Goal: Task Accomplishment & Management: Use online tool/utility

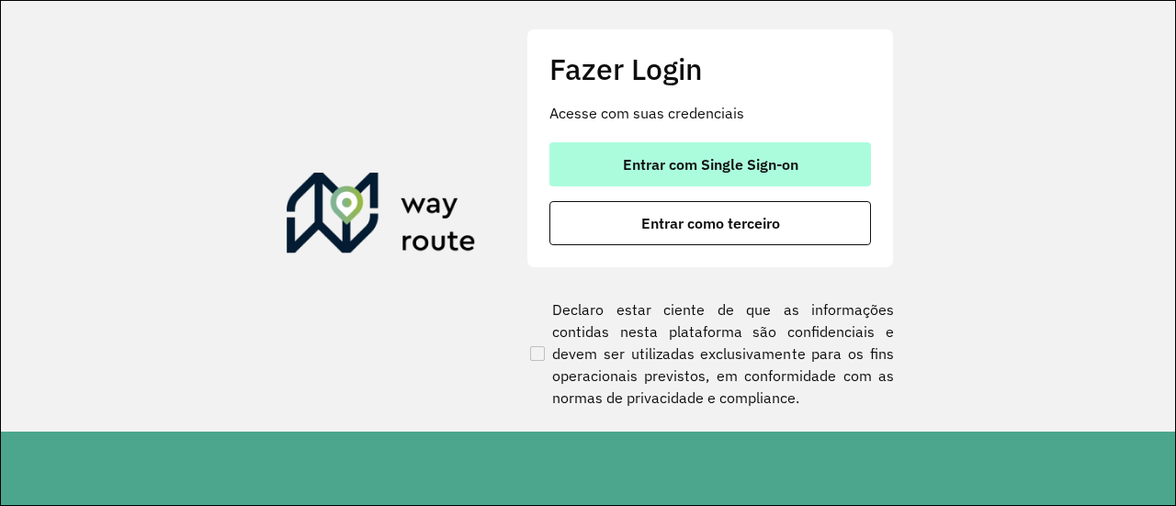
click at [629, 152] on button "Entrar com Single Sign-on" at bounding box center [711, 164] width 322 height 44
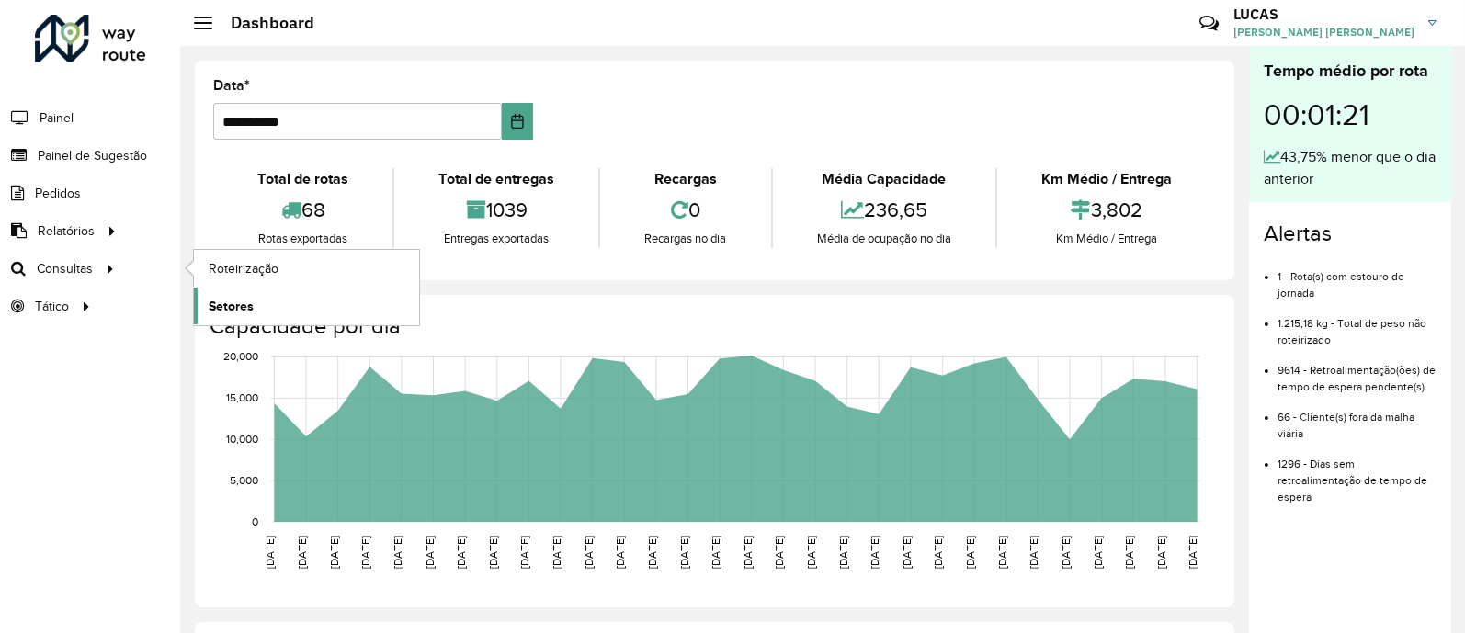
click at [283, 310] on link "Setores" at bounding box center [306, 306] width 225 height 37
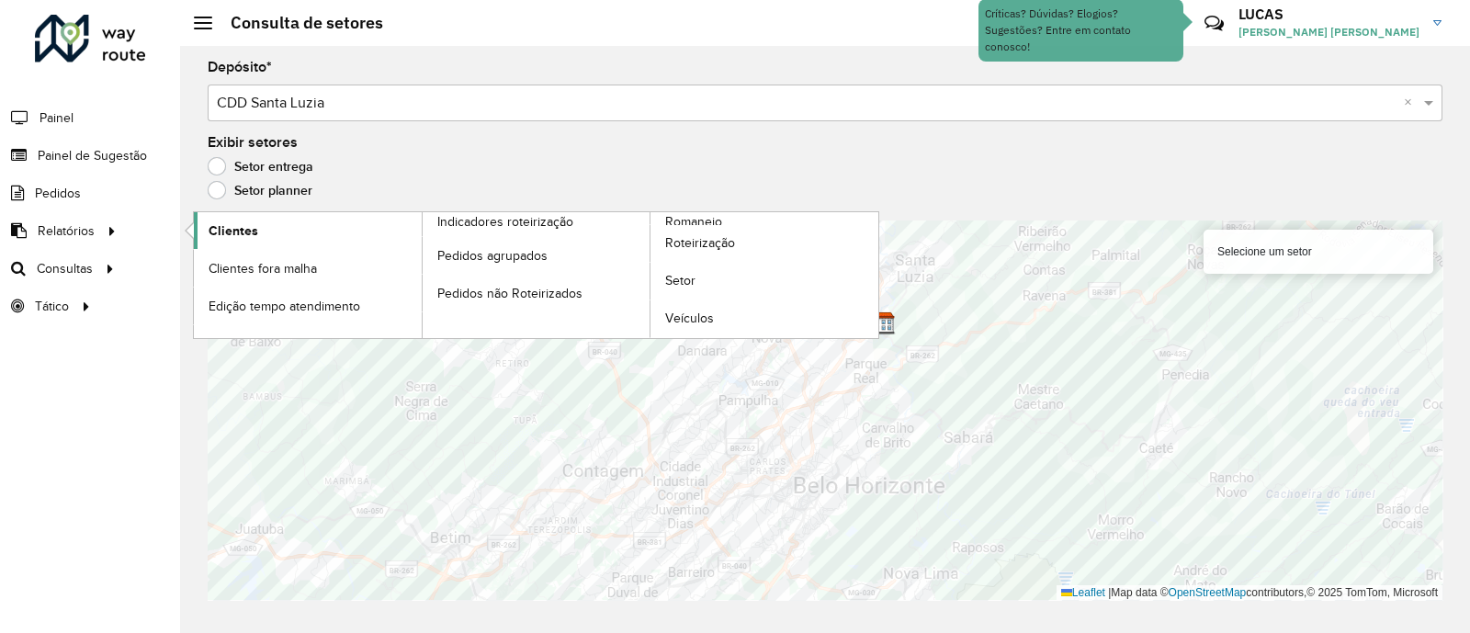
click at [329, 226] on link "Clientes" at bounding box center [308, 230] width 228 height 37
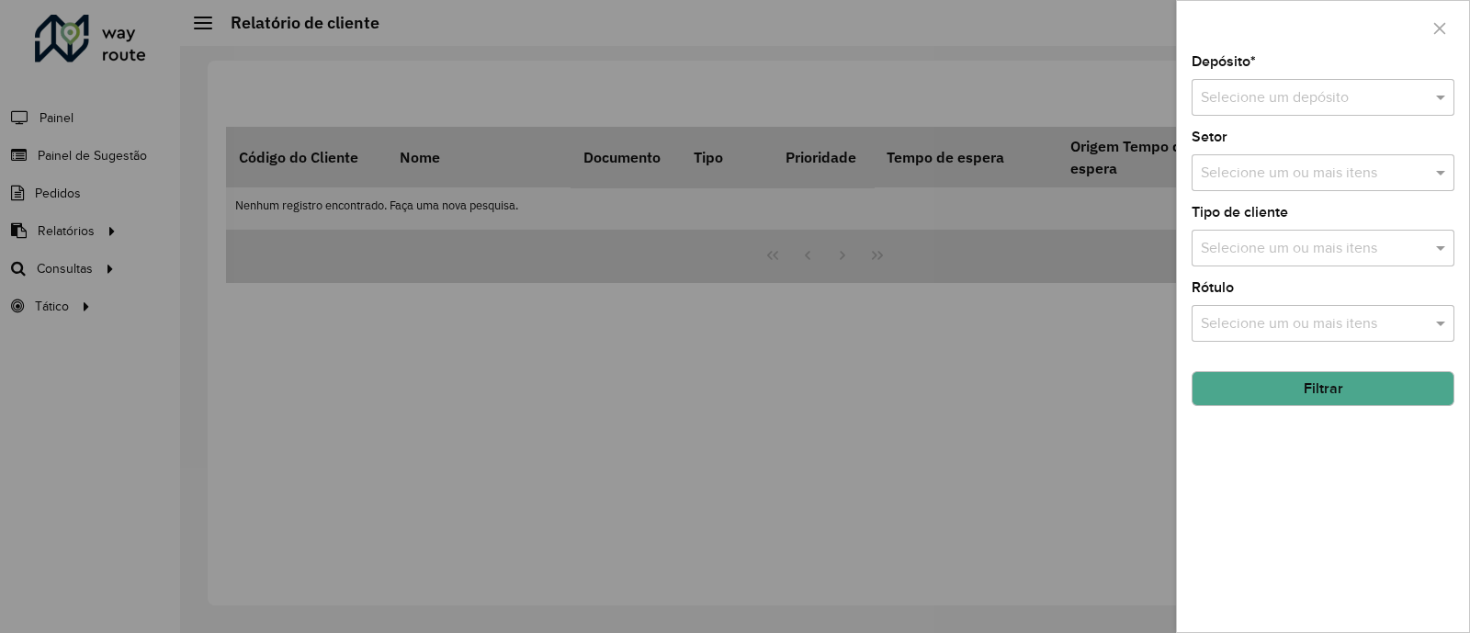
click at [1170, 104] on input "text" at bounding box center [1305, 98] width 208 height 22
click at [1170, 149] on span "CDD Santa Luzia" at bounding box center [1254, 151] width 108 height 16
click at [1170, 395] on button "Filtrar" at bounding box center [1323, 388] width 263 height 35
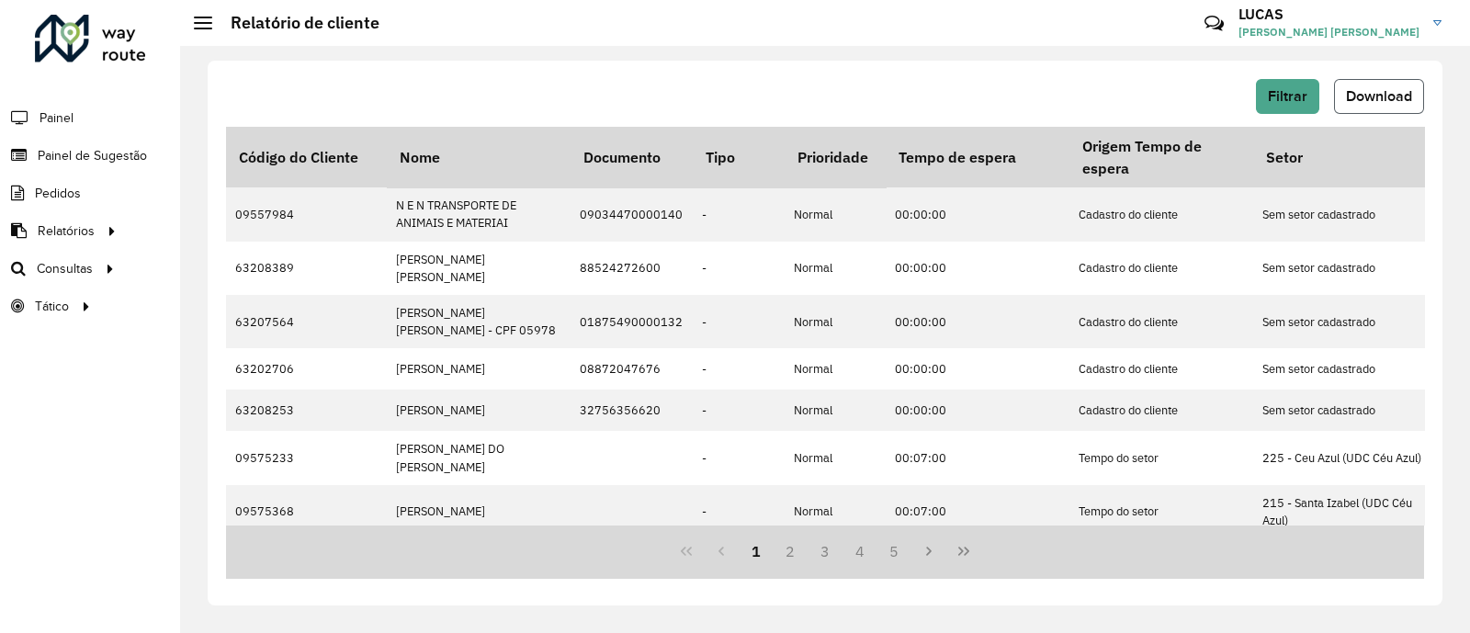
click at [1170, 88] on span "Download" at bounding box center [1379, 96] width 66 height 16
drag, startPoint x: 127, startPoint y: 151, endPoint x: 115, endPoint y: 149, distance: 12.1
click at [127, 151] on span "Painel de Sugestão" at bounding box center [95, 155] width 115 height 19
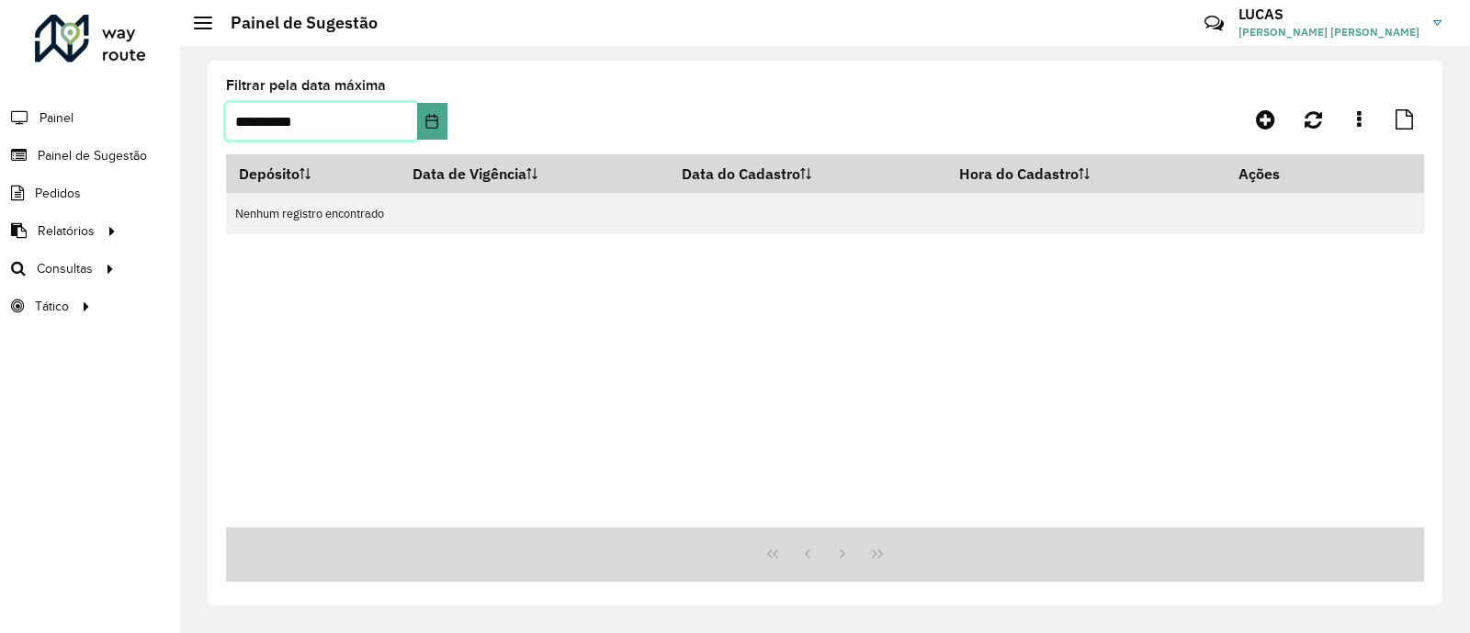
click at [395, 121] on input "**********" at bounding box center [321, 121] width 191 height 37
click at [422, 125] on button "Choose Date" at bounding box center [431, 121] width 29 height 37
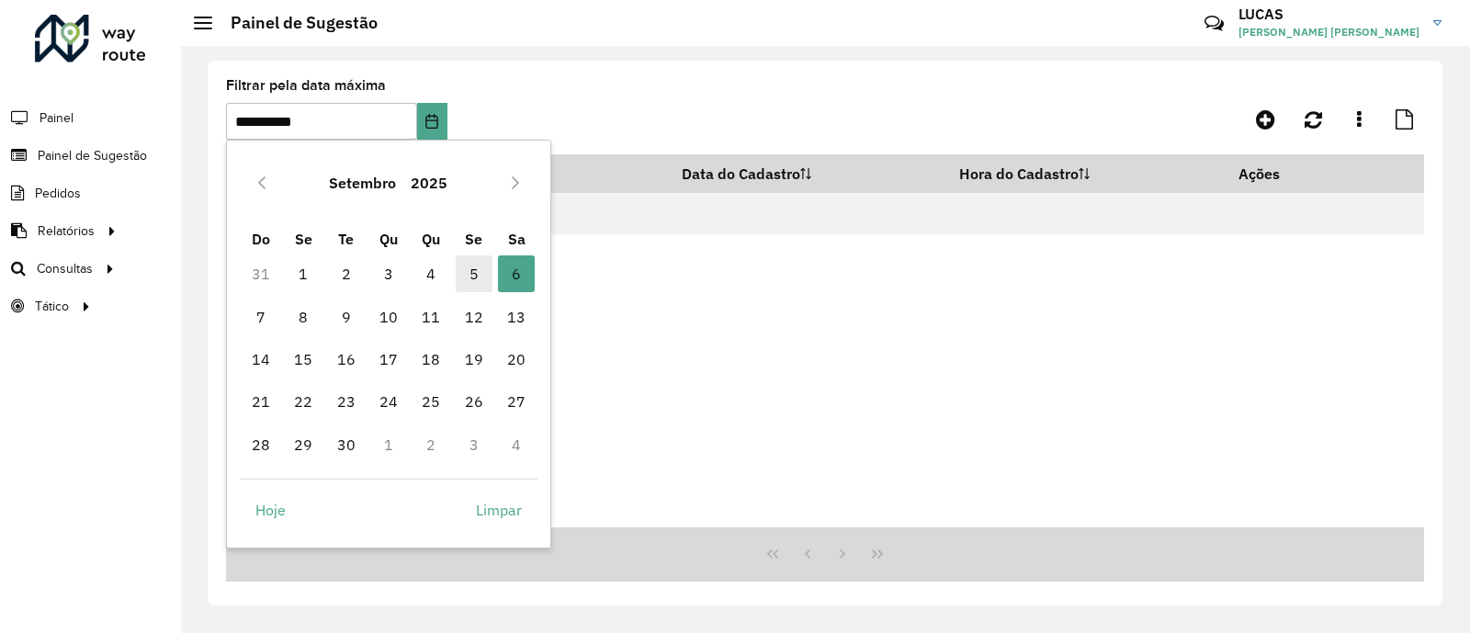
click at [461, 262] on span "5" at bounding box center [474, 273] width 37 height 37
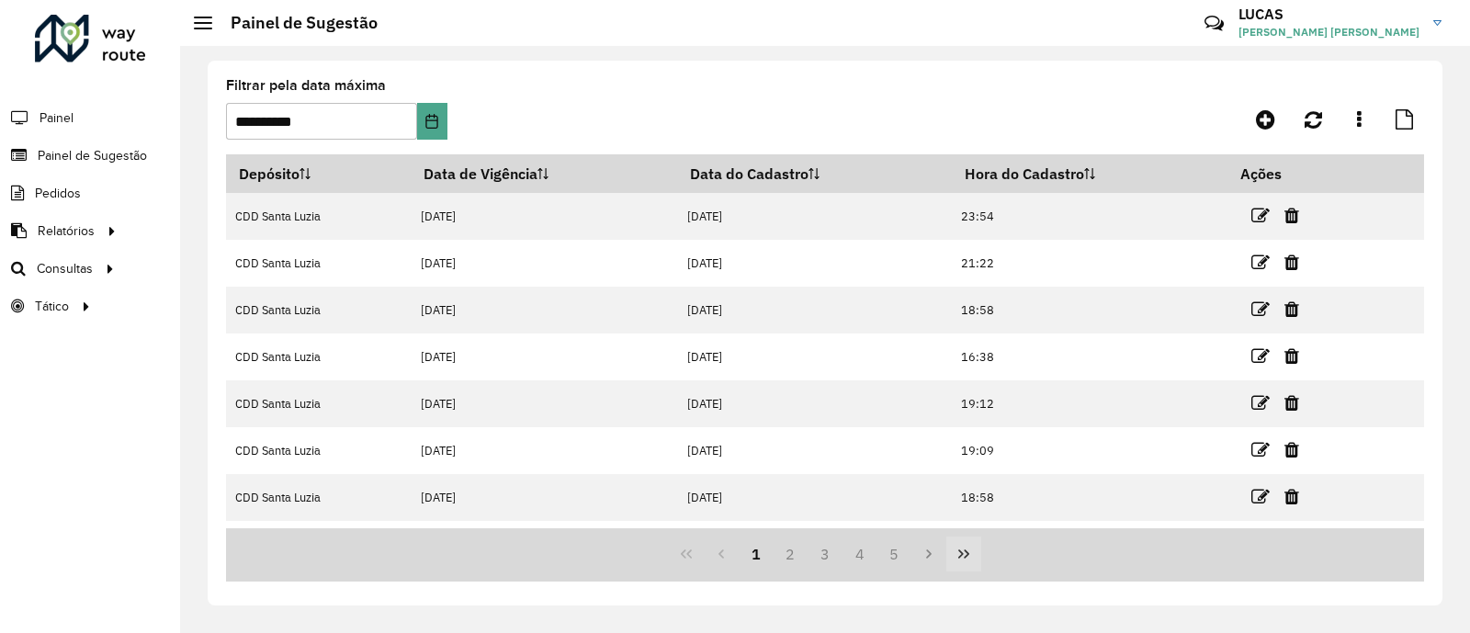
click at [963, 505] on button "Last Page" at bounding box center [964, 554] width 35 height 35
click at [891, 505] on button "66" at bounding box center [895, 554] width 35 height 35
click at [928, 505] on div "62 63 64 65 66" at bounding box center [825, 555] width 1198 height 54
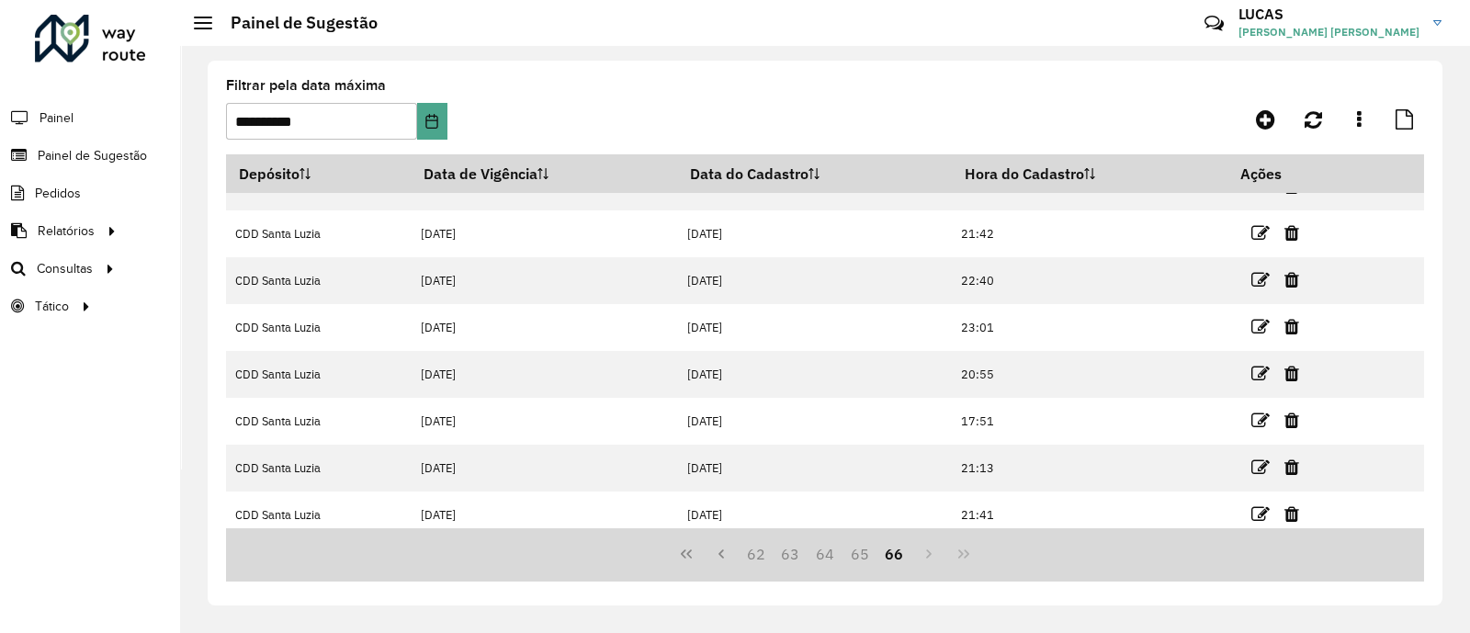
scroll to position [178, 0]
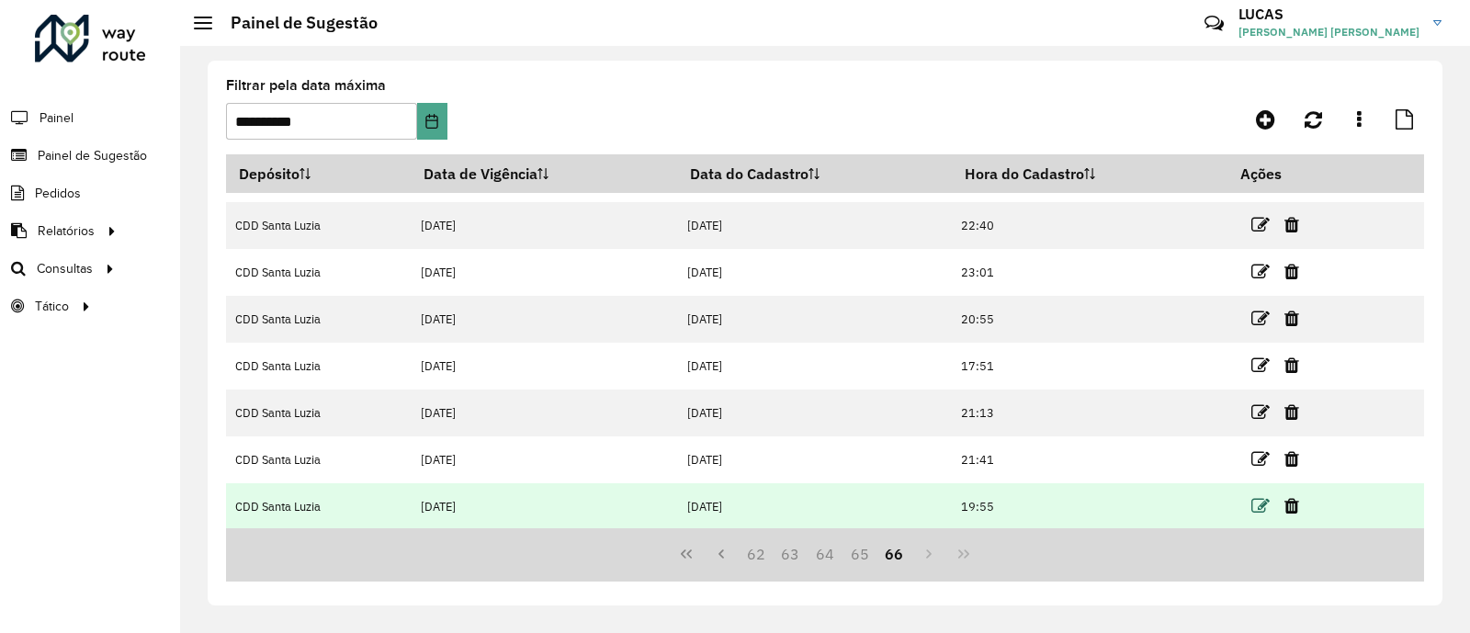
click at [1170, 505] on icon at bounding box center [1261, 506] width 18 height 18
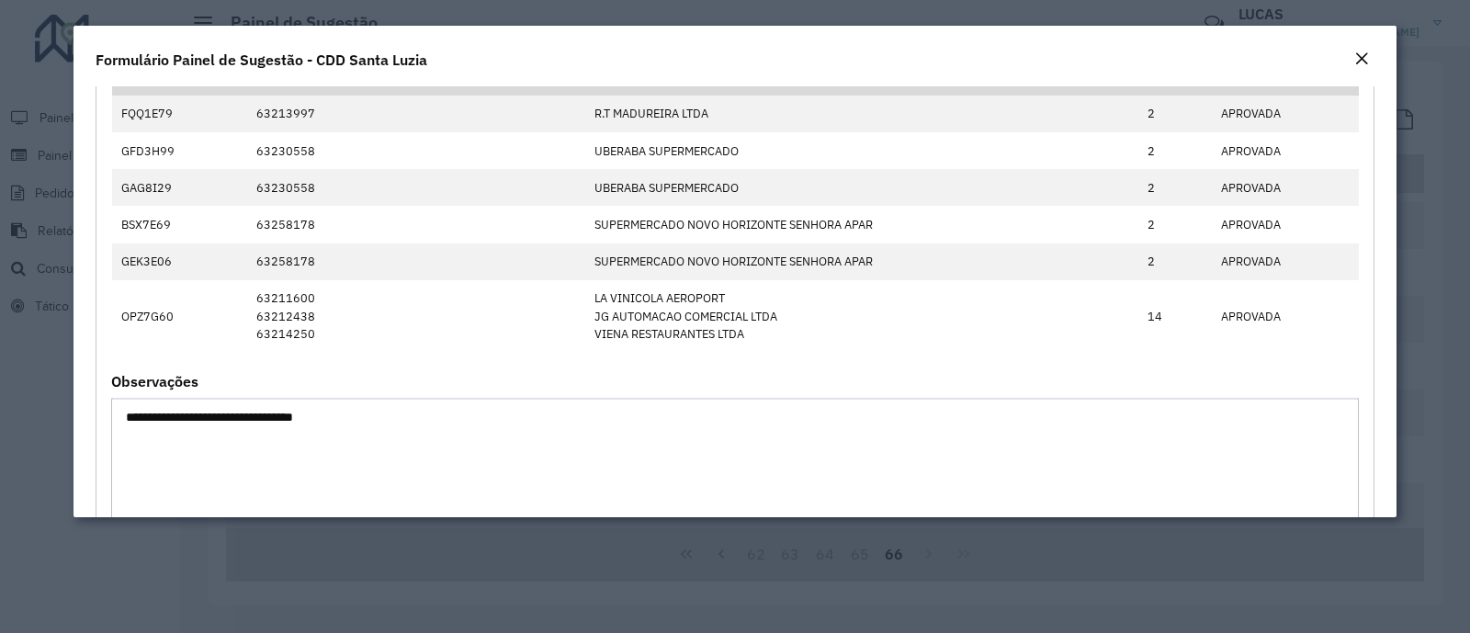
scroll to position [114, 0]
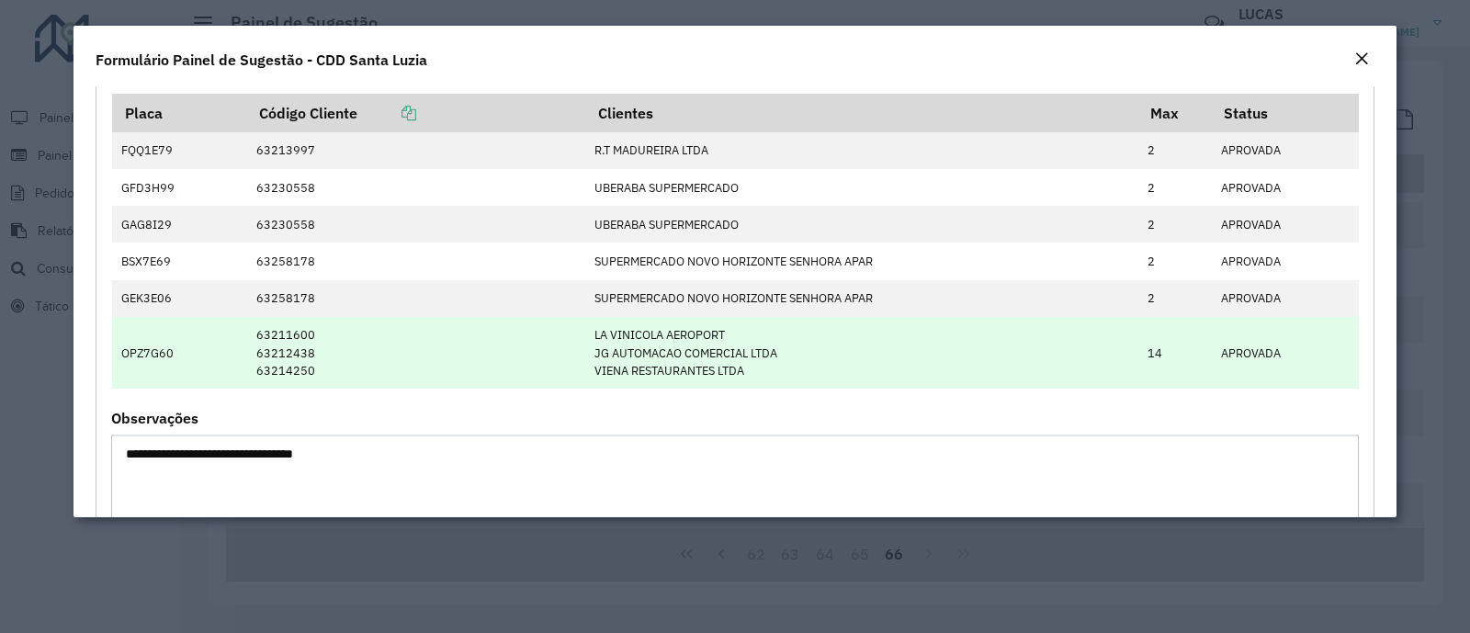
drag, startPoint x: 822, startPoint y: 359, endPoint x: 578, endPoint y: 356, distance: 244.5
click at [578, 356] on tr "OPZ7G60 63211600 63212438 63214250 LA VINICOLA AEROPORT JG AUTOMACAO COMERCIAL …" at bounding box center [735, 353] width 1247 height 73
click at [1170, 351] on td "APROVADA" at bounding box center [1285, 353] width 147 height 73
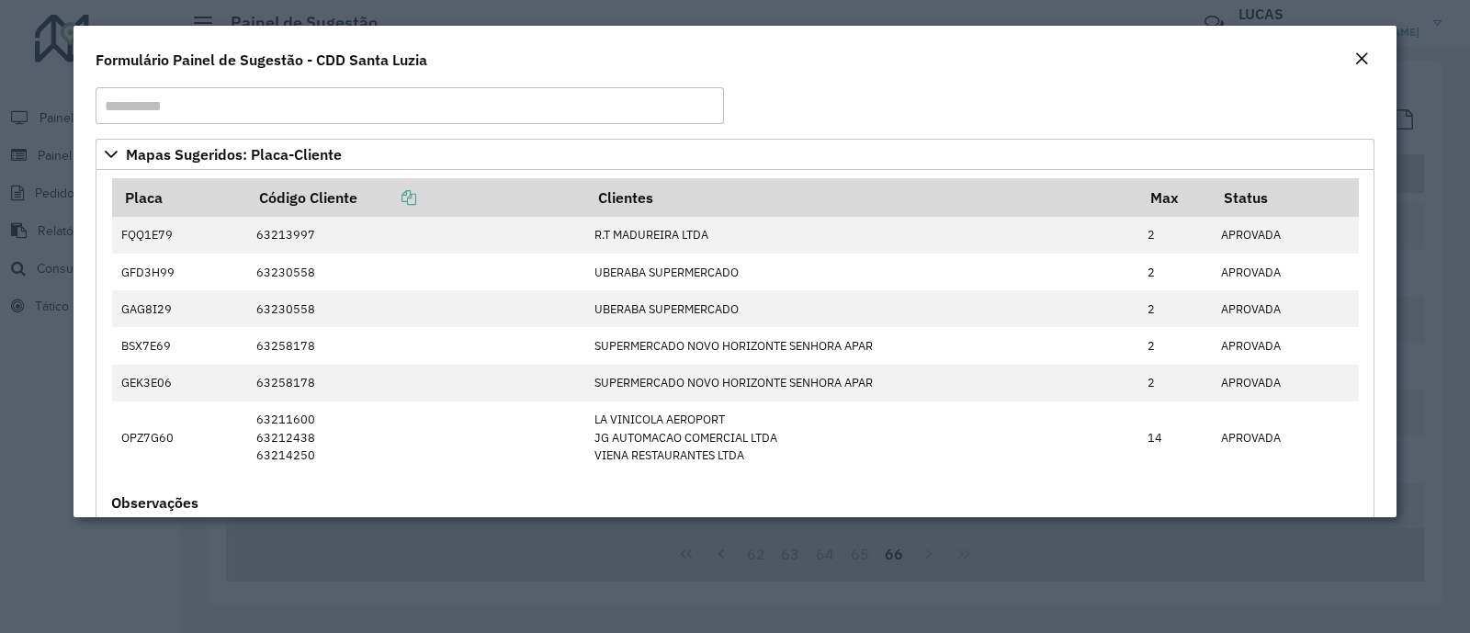
scroll to position [0, 0]
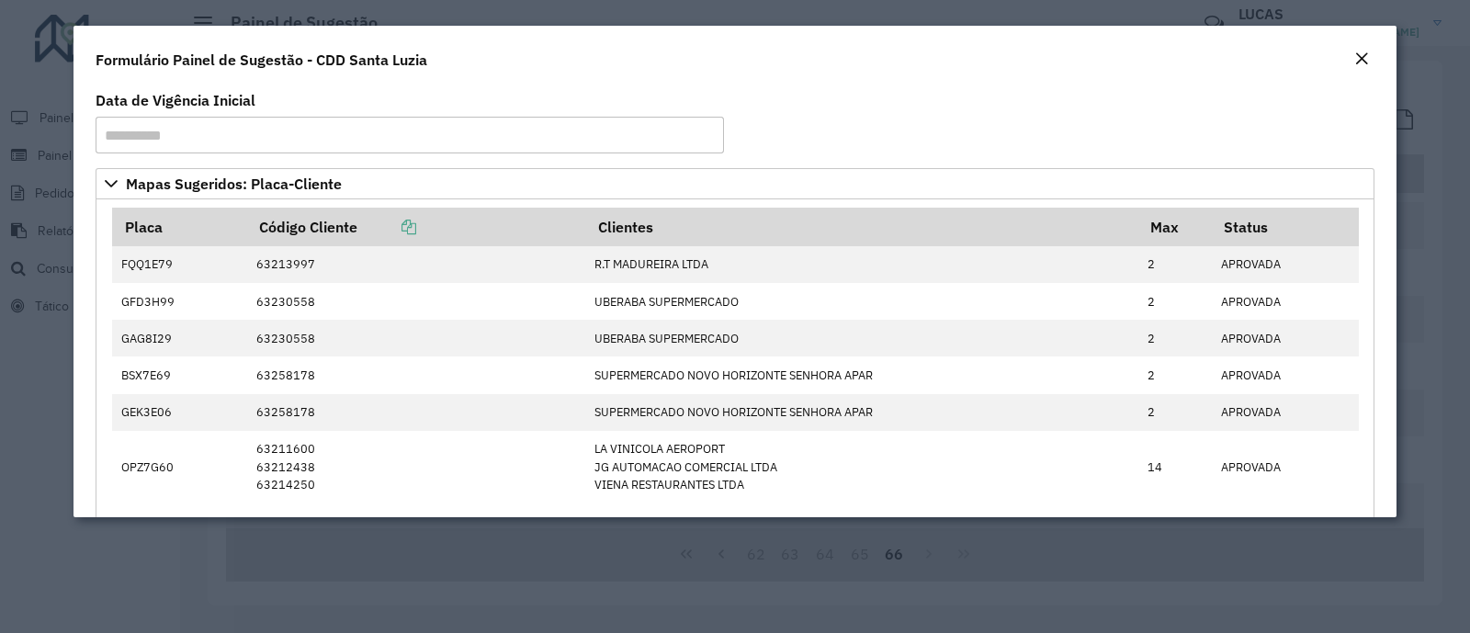
click at [1170, 61] on em "Close" at bounding box center [1362, 58] width 15 height 15
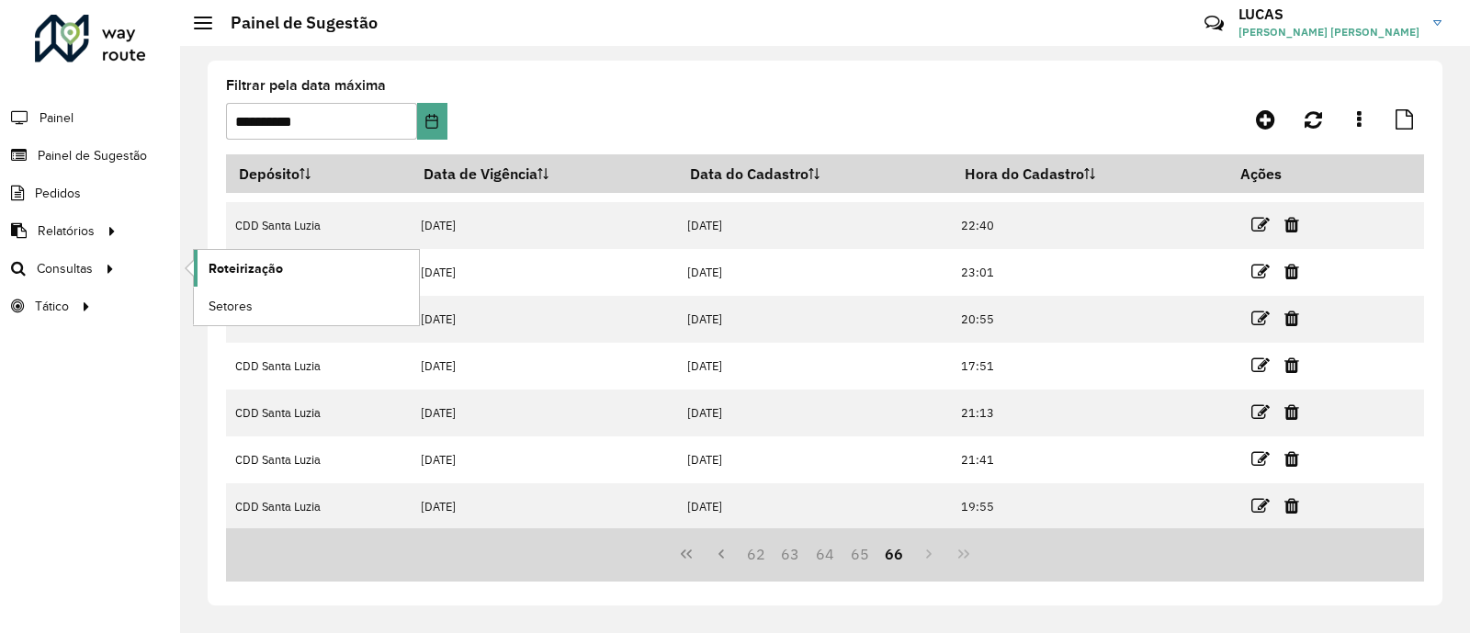
click at [233, 273] on span "Roteirização" at bounding box center [246, 268] width 74 height 19
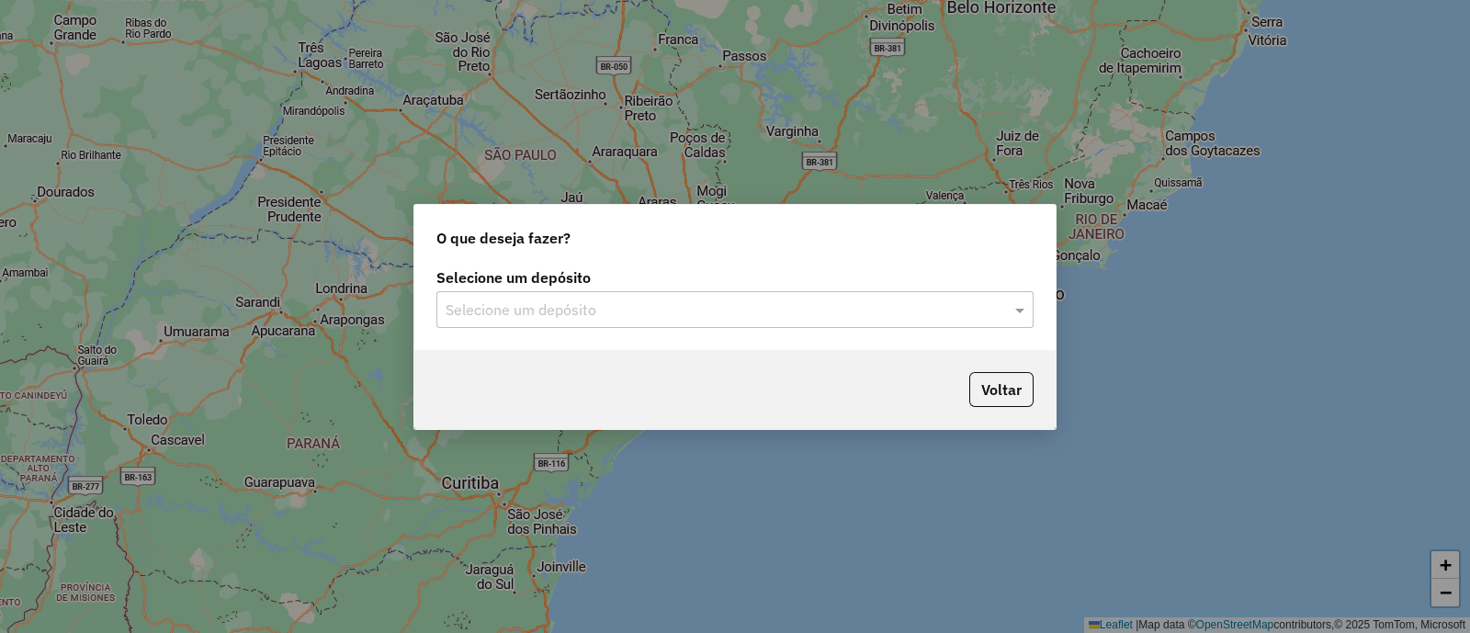
click at [630, 302] on input "text" at bounding box center [717, 311] width 542 height 22
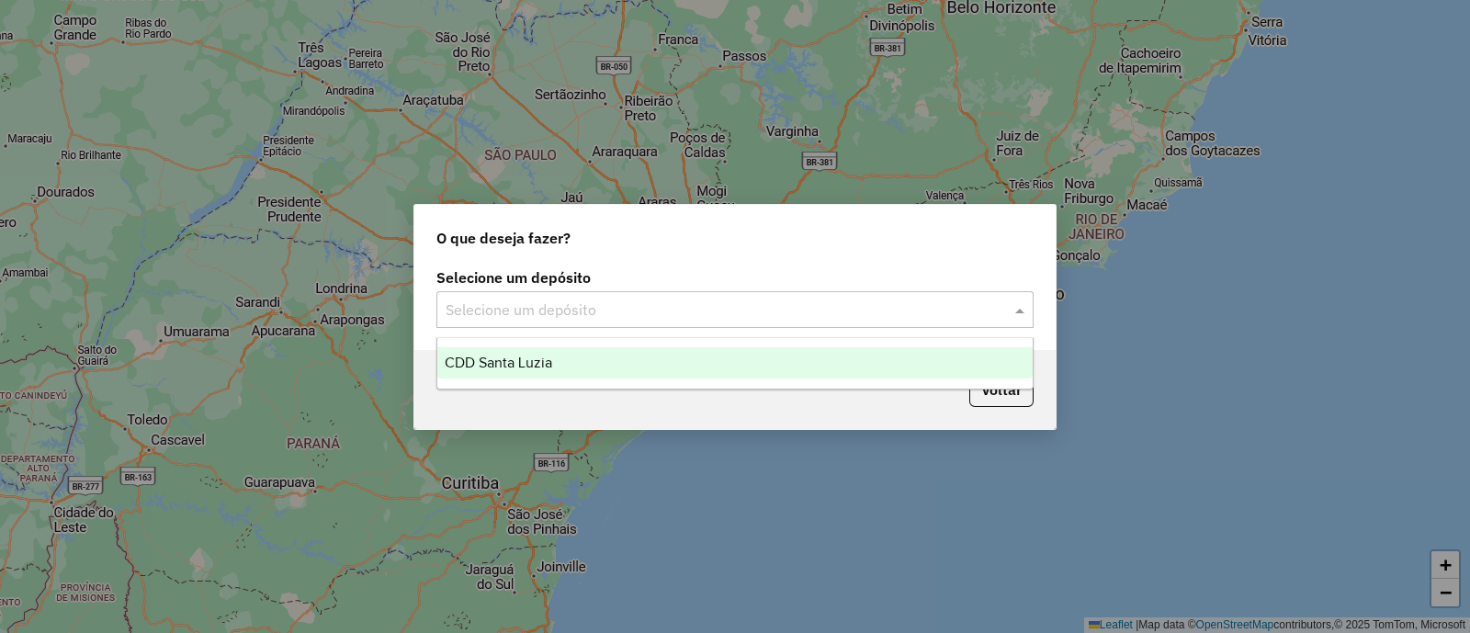
click at [570, 357] on div "CDD Santa Luzia" at bounding box center [735, 362] width 596 height 31
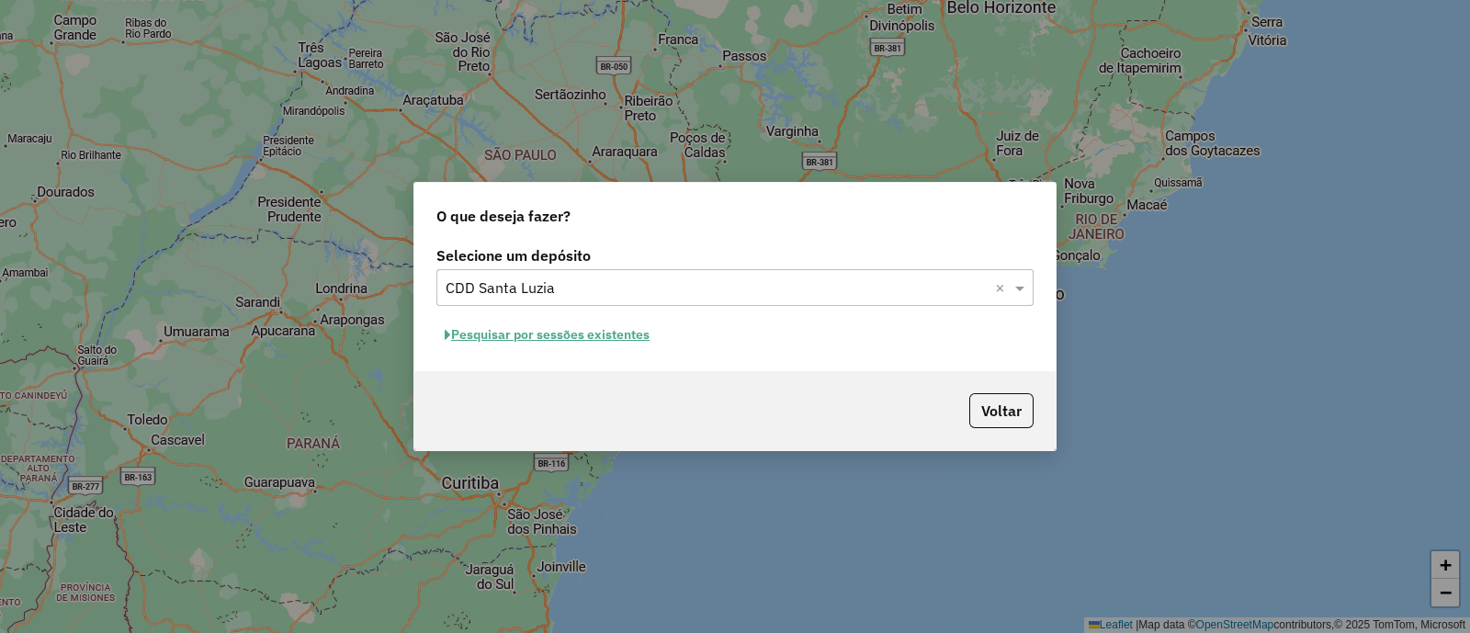
click at [641, 333] on button "Pesquisar por sessões existentes" at bounding box center [547, 335] width 221 height 28
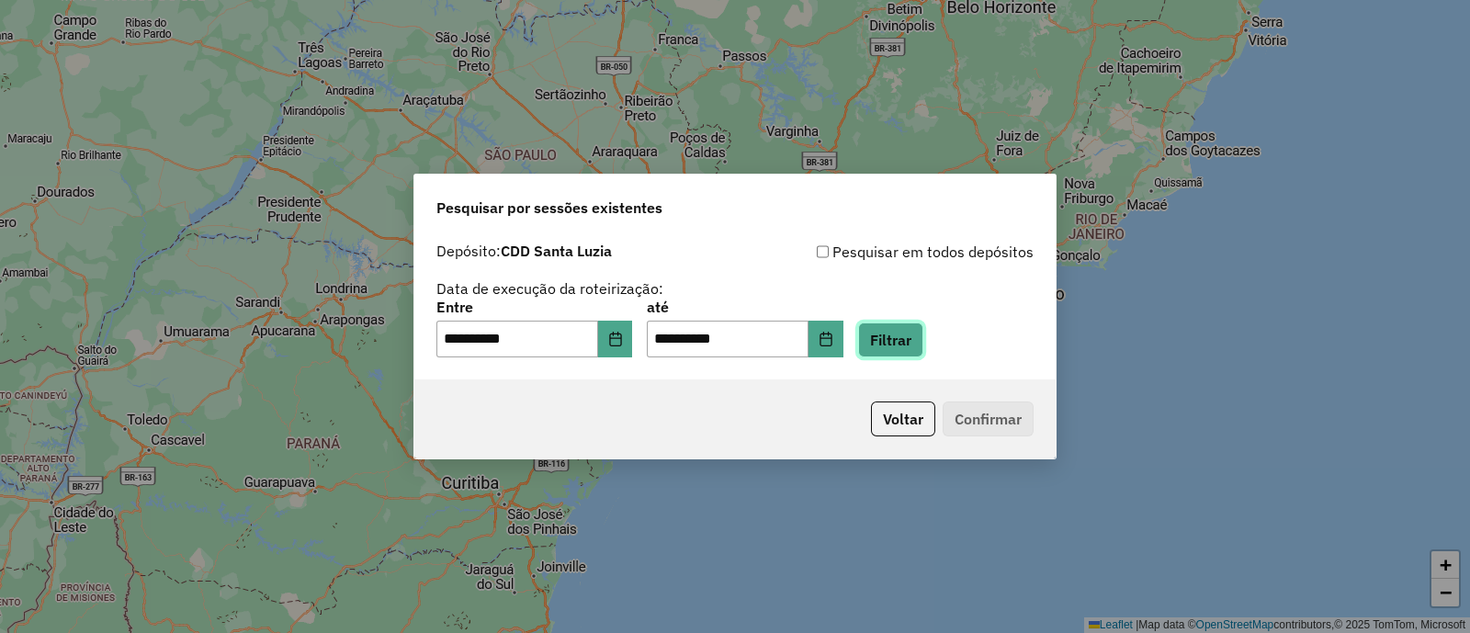
click at [924, 333] on button "Filtrar" at bounding box center [890, 340] width 65 height 35
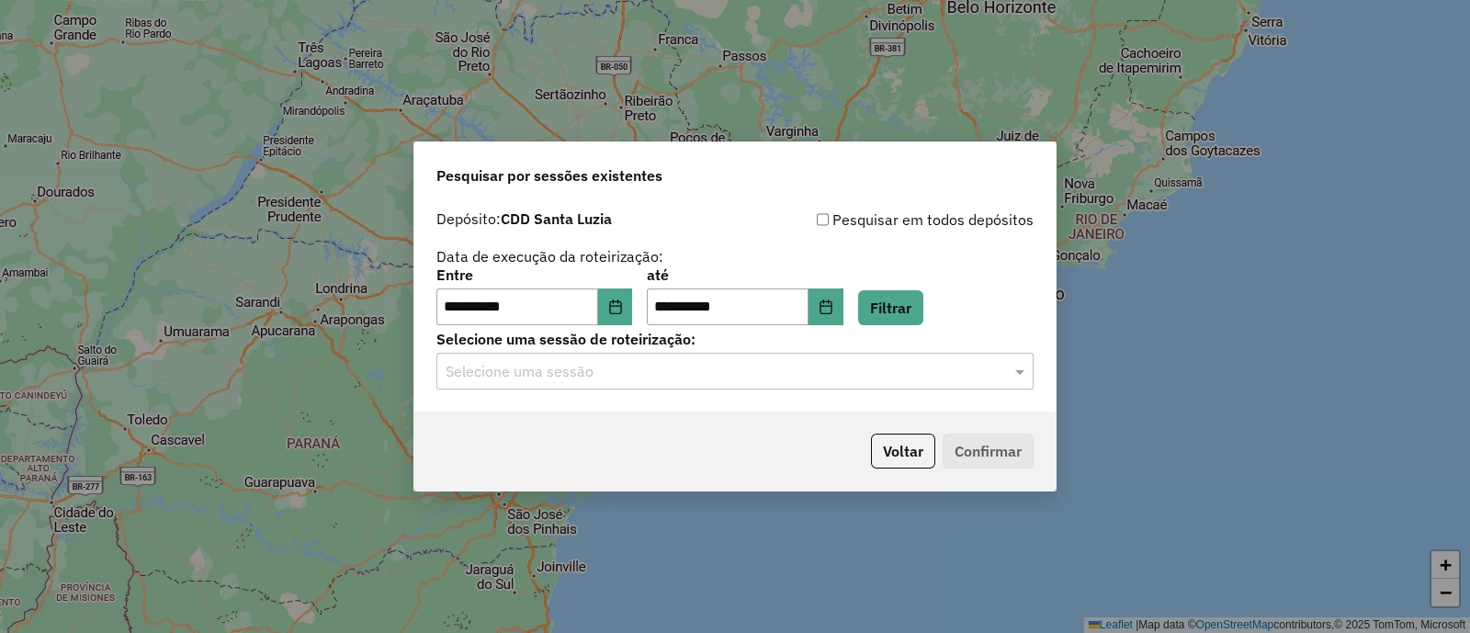
click at [846, 361] on input "text" at bounding box center [717, 372] width 542 height 22
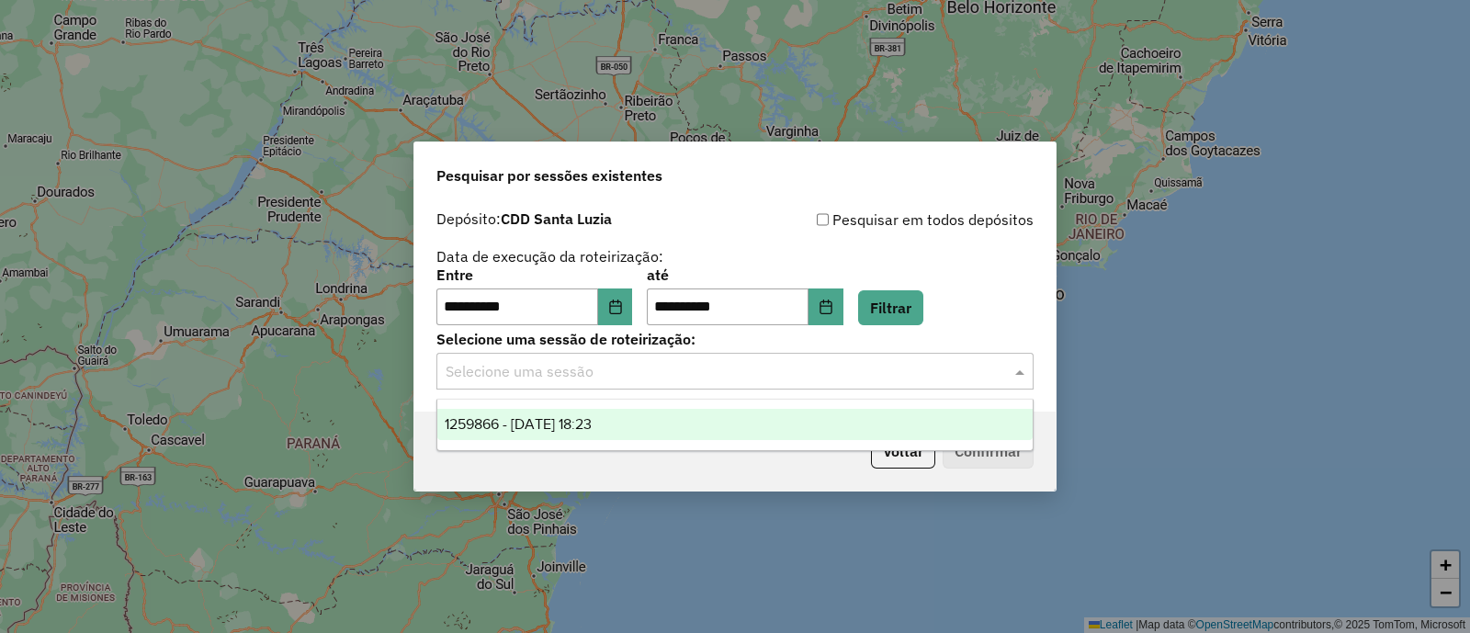
click at [772, 406] on ng-dropdown-panel "1259866 - [DATE] 18:23" at bounding box center [735, 425] width 597 height 52
click at [754, 426] on div "1259866 - [DATE] 18:23" at bounding box center [735, 424] width 596 height 31
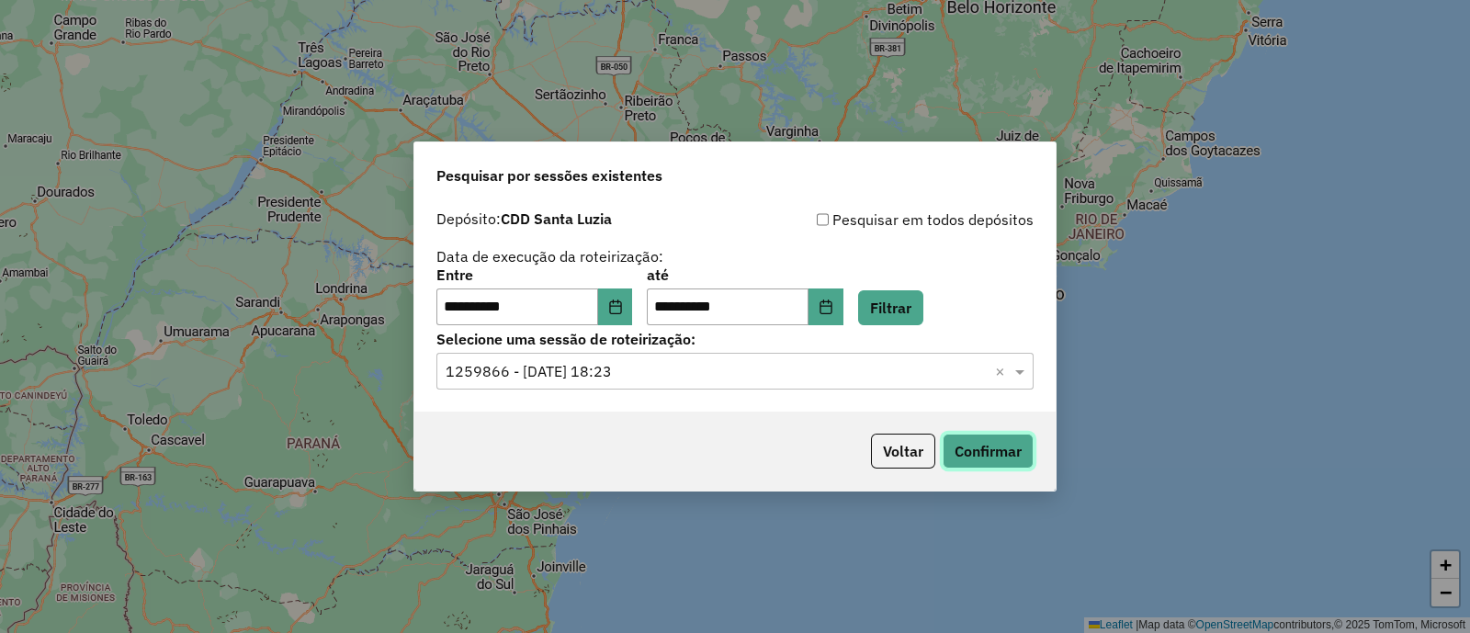
click at [981, 446] on button "Confirmar" at bounding box center [988, 451] width 91 height 35
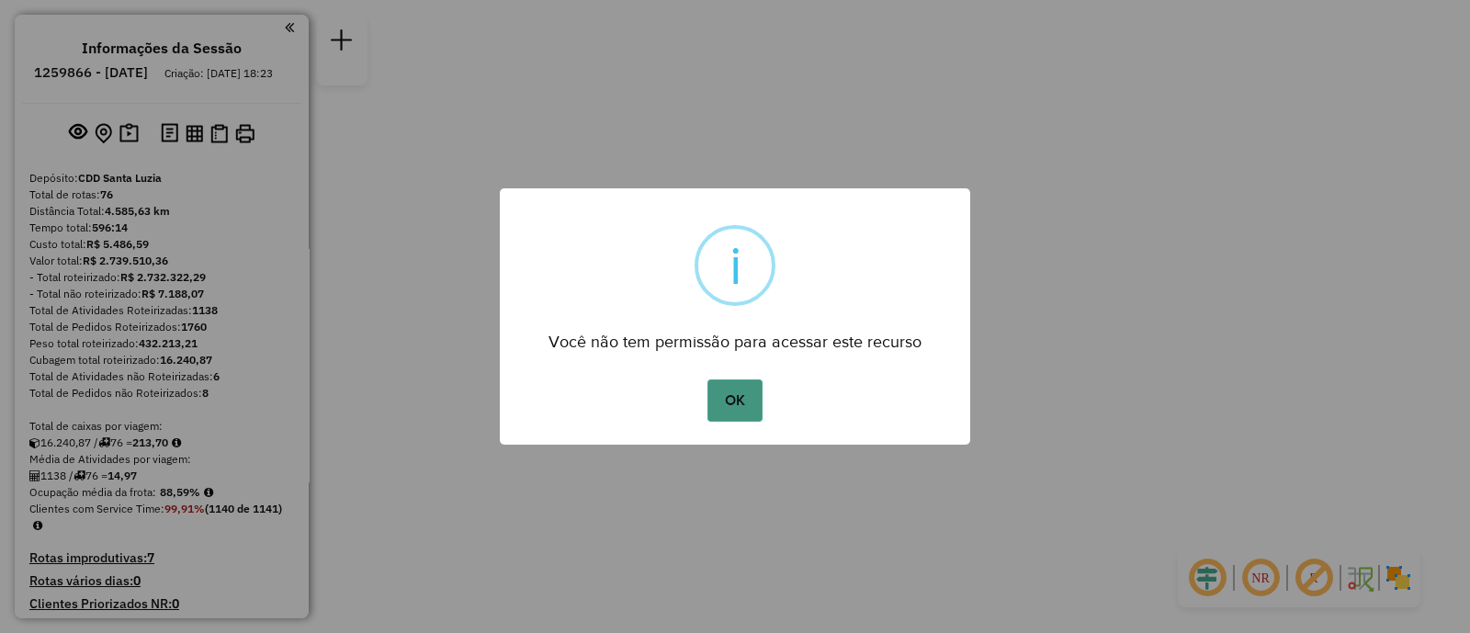
click at [718, 400] on button "OK" at bounding box center [735, 401] width 54 height 42
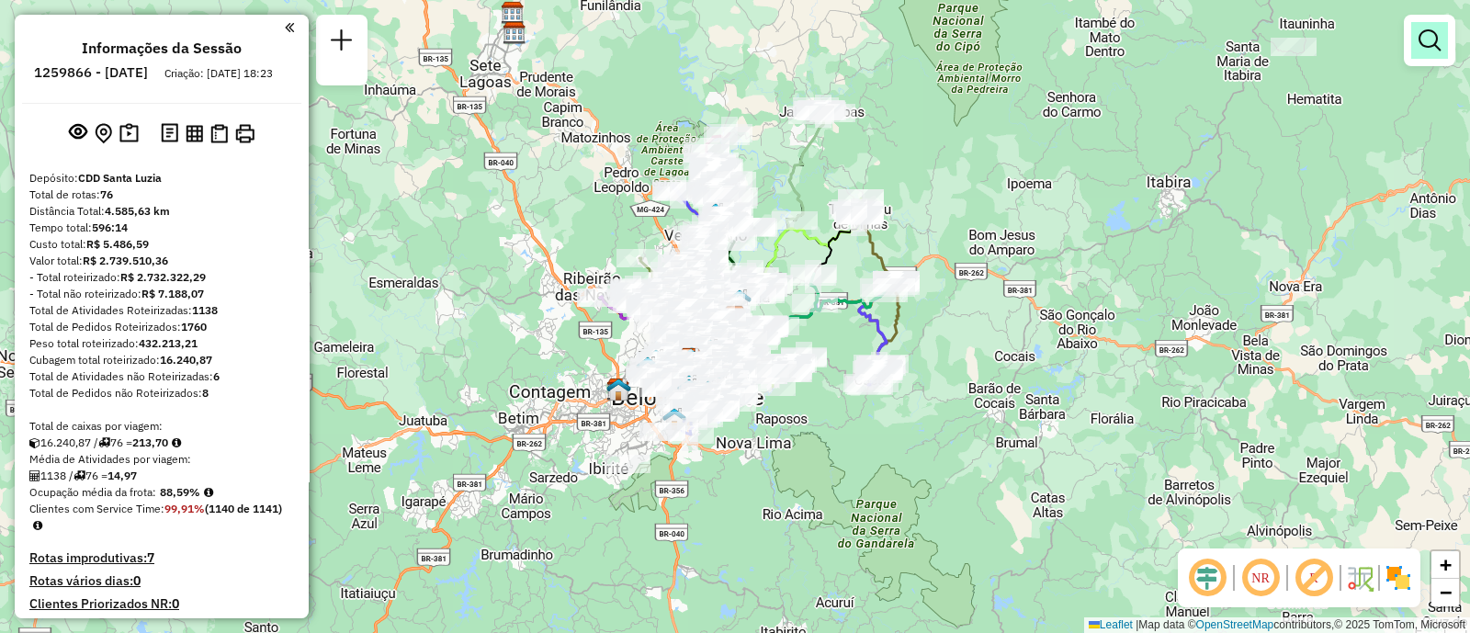
click at [1426, 49] on em at bounding box center [1430, 40] width 22 height 22
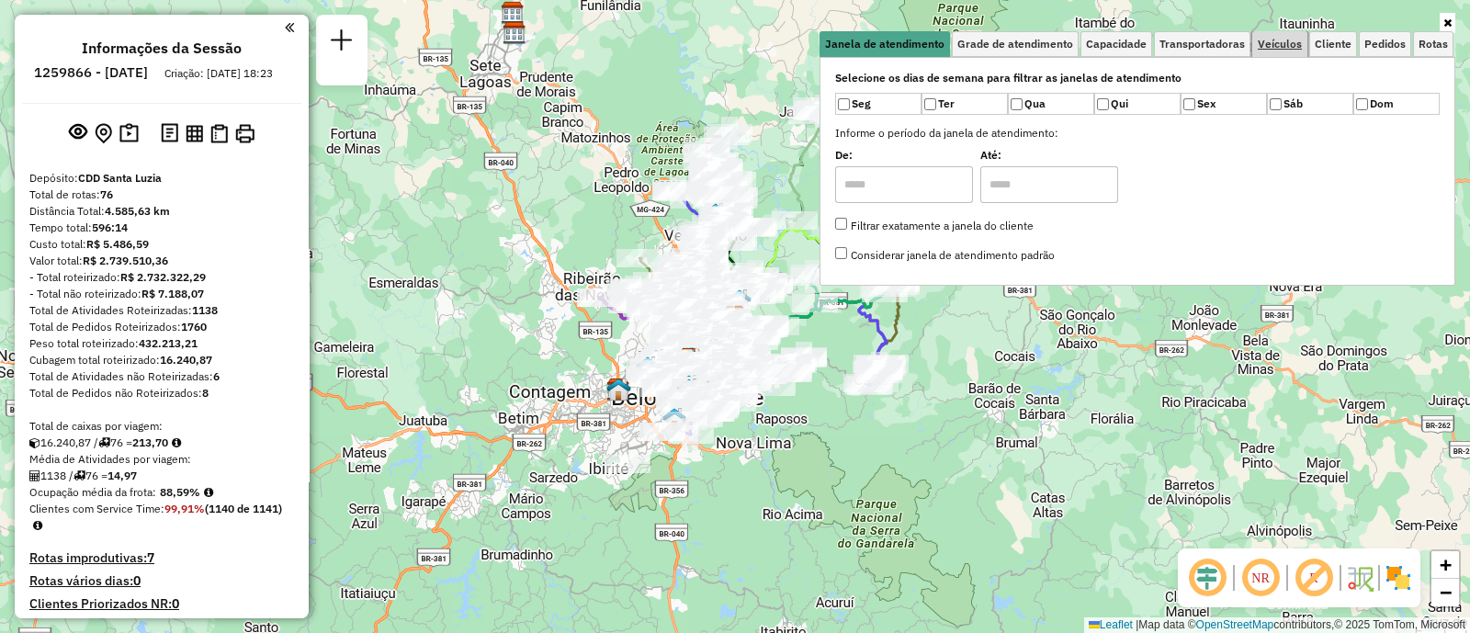
click at [1283, 45] on span "Veículos" at bounding box center [1280, 44] width 44 height 11
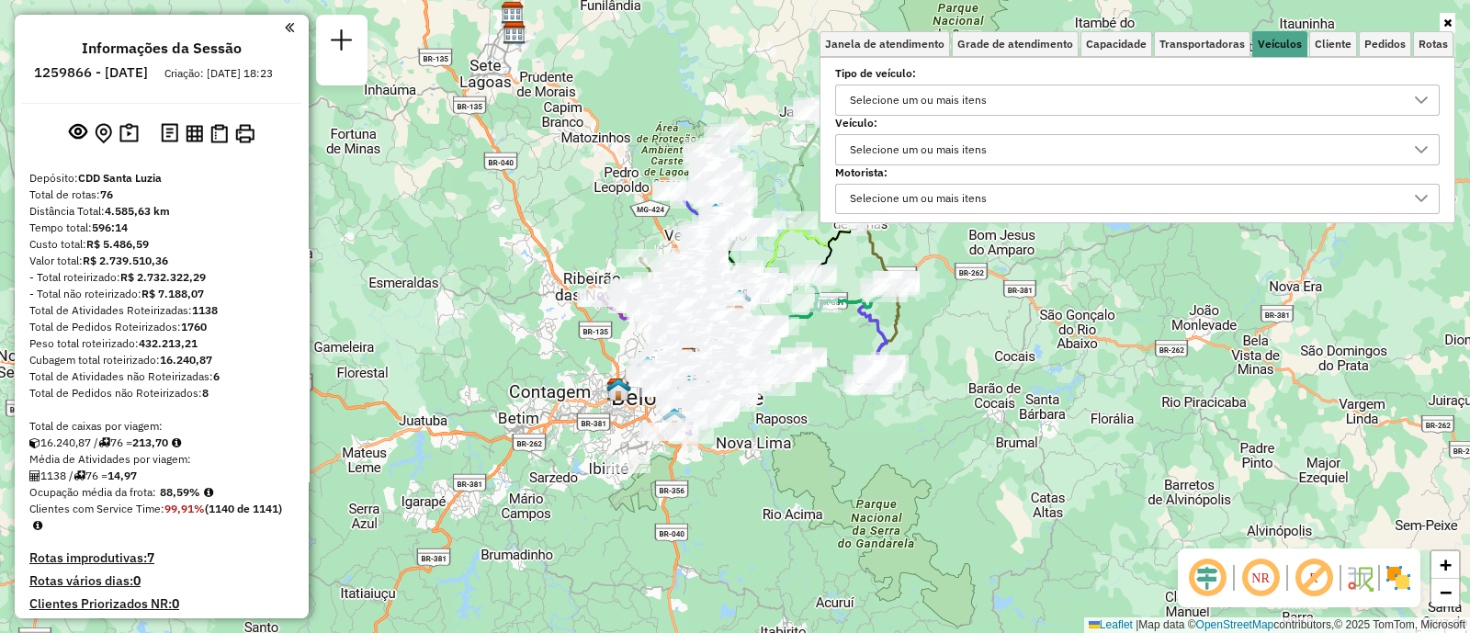
click at [896, 153] on div "Selecione um ou mais itens" at bounding box center [919, 149] width 150 height 29
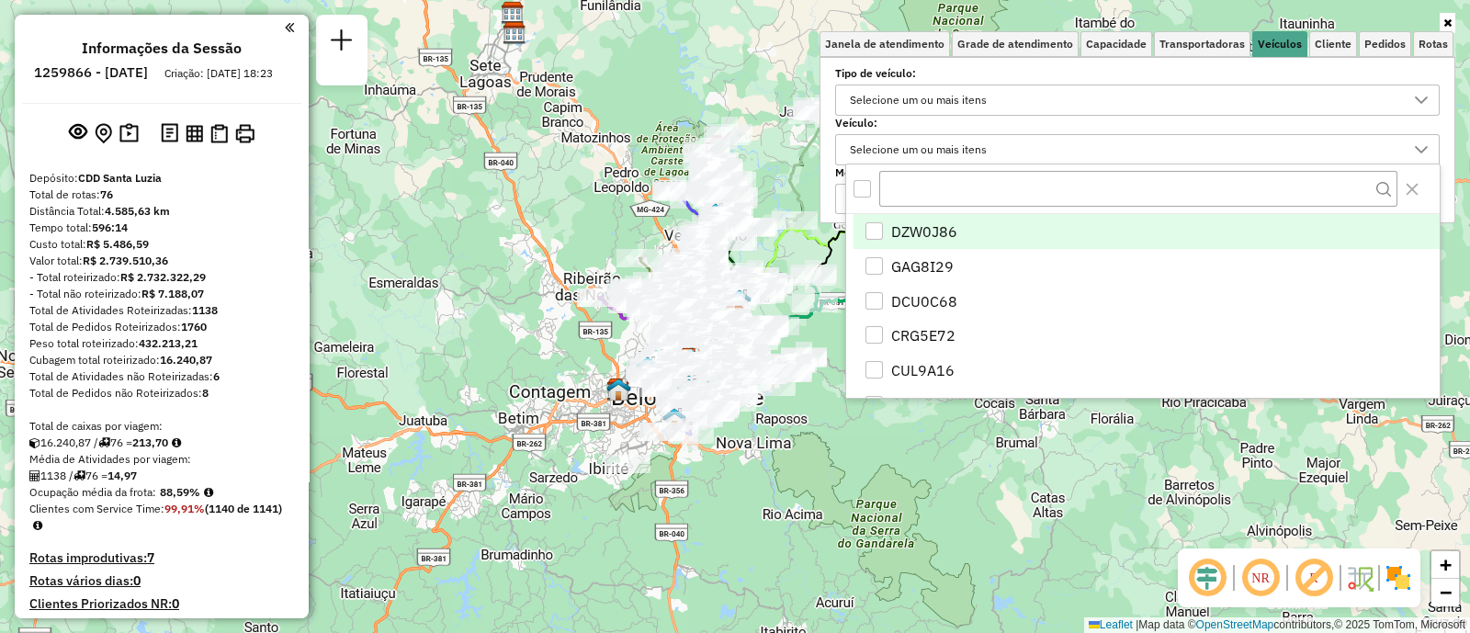
type input "*"
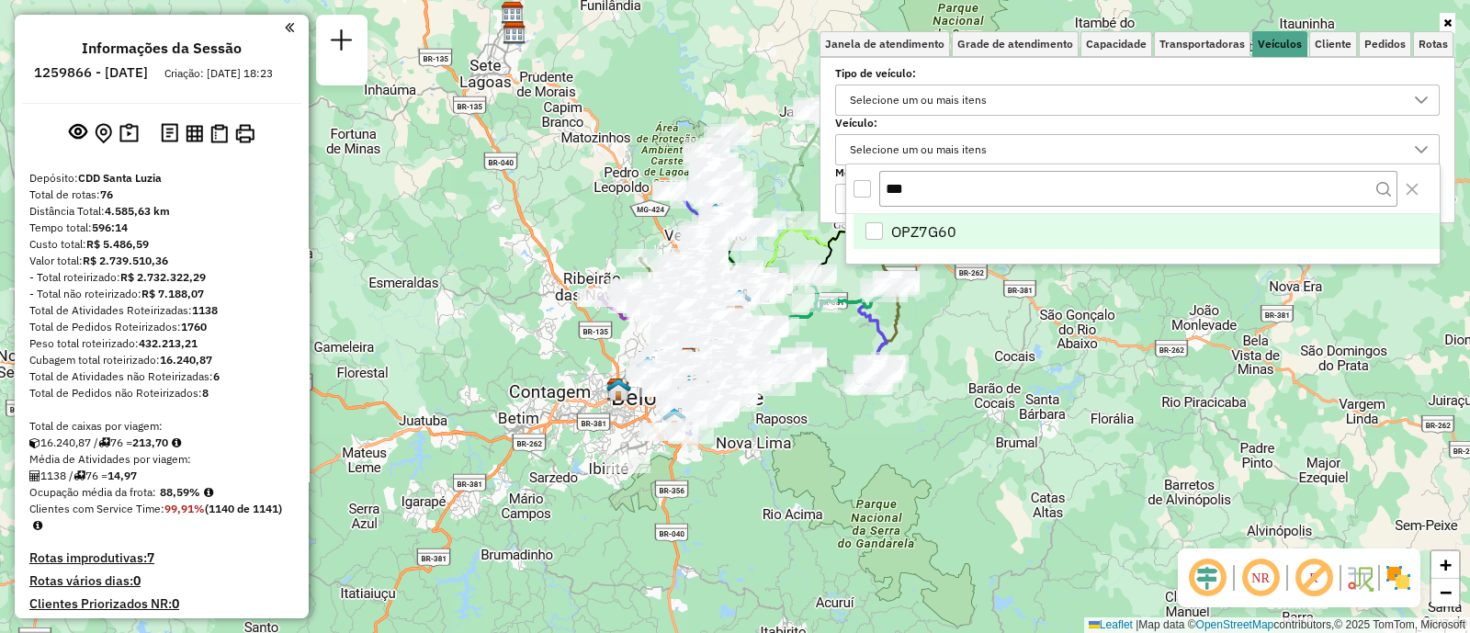
type input "***"
click at [948, 224] on span "OPZ7G60" at bounding box center [923, 232] width 65 height 22
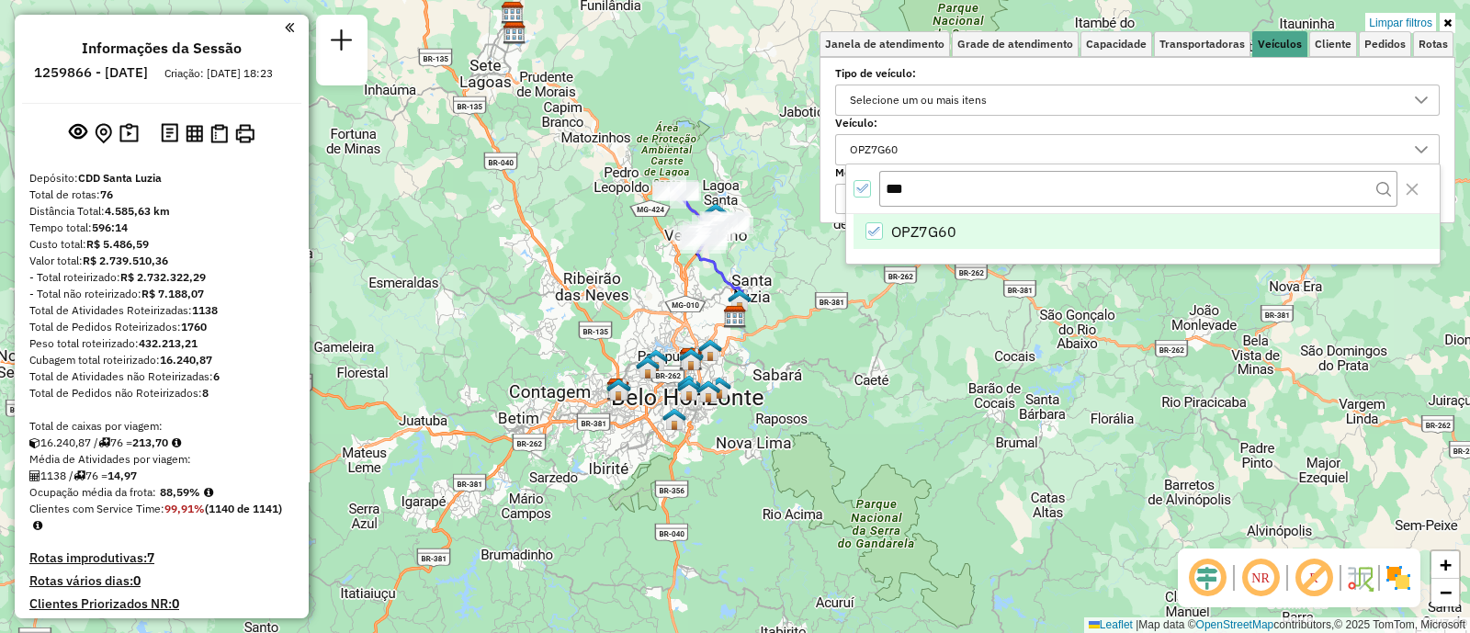
click at [1054, 383] on div "Limpar filtros Janela de atendimento Grade de atendimento Capacidade Transporta…" at bounding box center [735, 316] width 1470 height 633
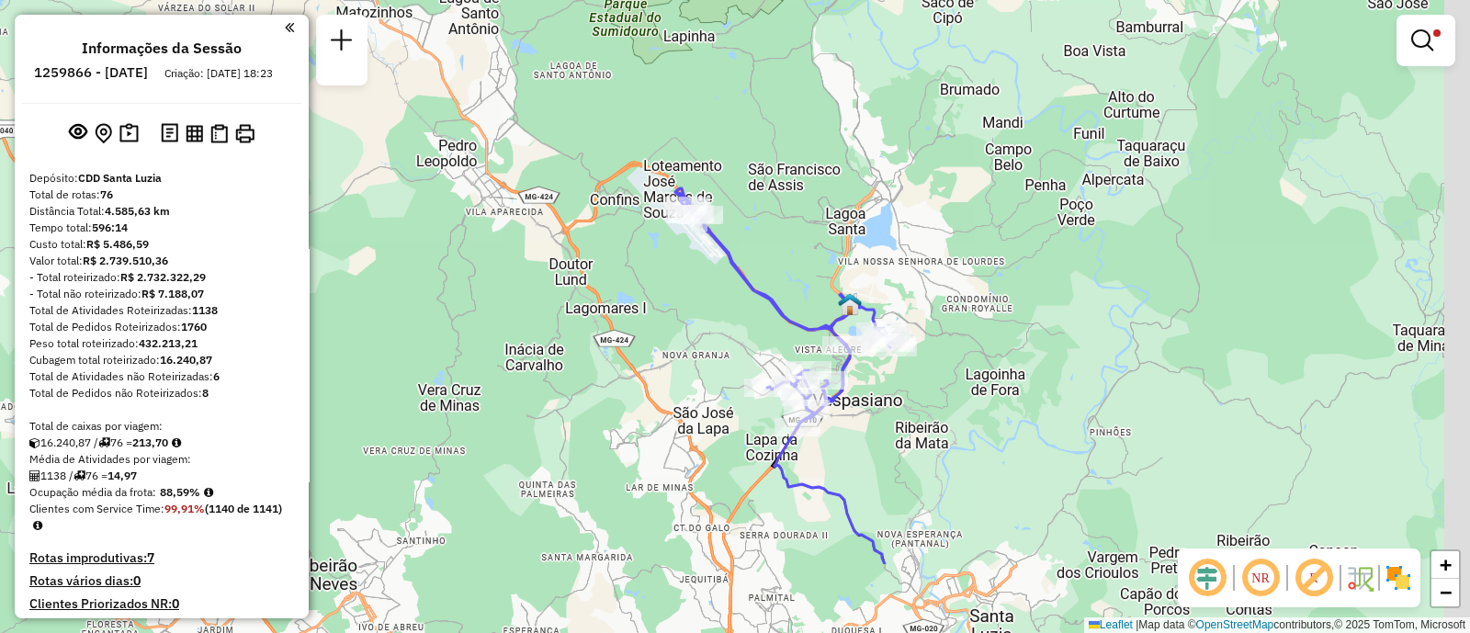
drag, startPoint x: 1010, startPoint y: 357, endPoint x: 992, endPoint y: 329, distance: 33.1
click at [992, 329] on div "Limpar filtros Janela de atendimento Grade de atendimento Capacidade Transporta…" at bounding box center [735, 316] width 1470 height 633
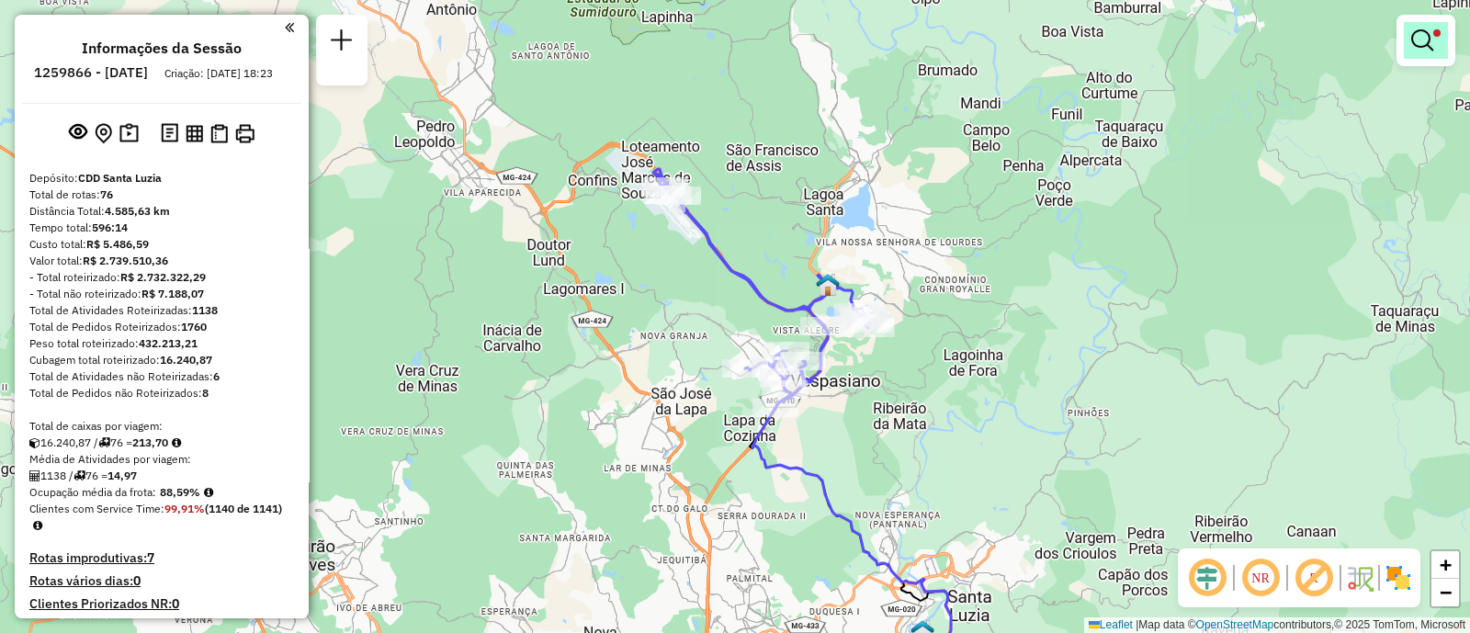
click at [1413, 44] on em at bounding box center [1423, 40] width 22 height 22
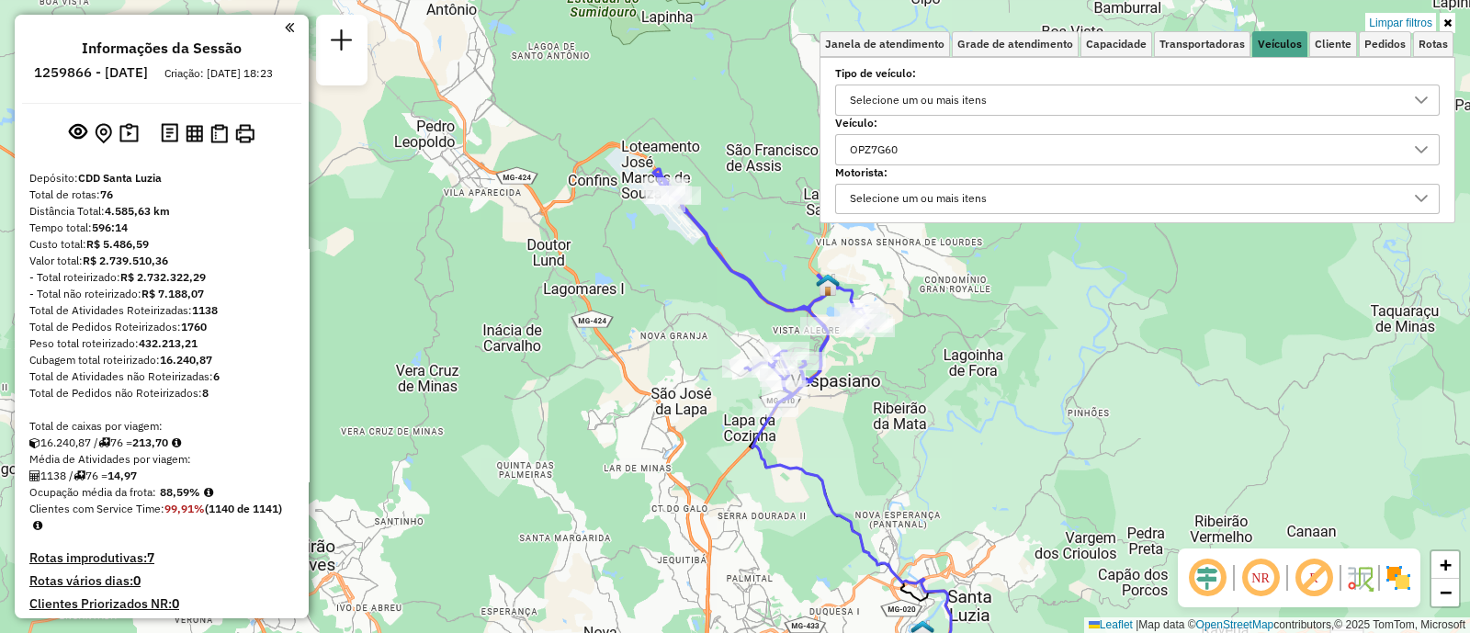
click at [965, 143] on div "OPZ7G60" at bounding box center [1124, 149] width 561 height 29
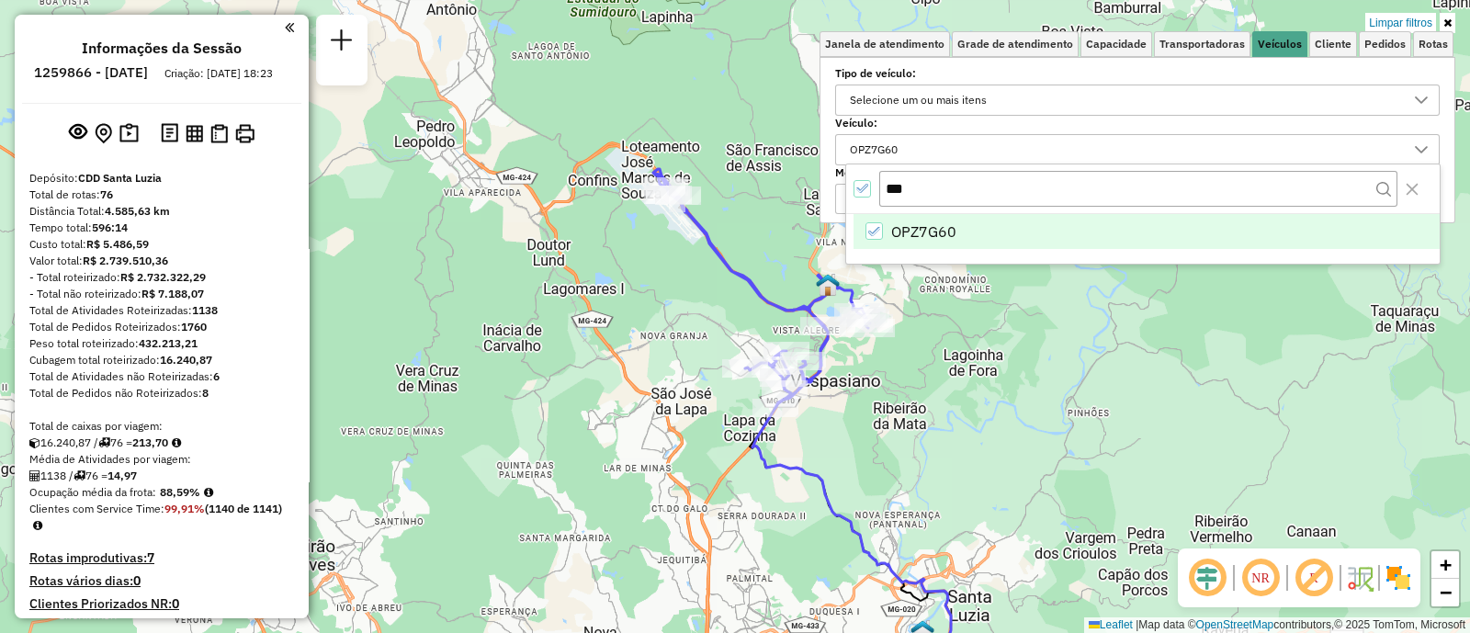
click at [864, 232] on li "OPZ7G60" at bounding box center [1147, 231] width 586 height 35
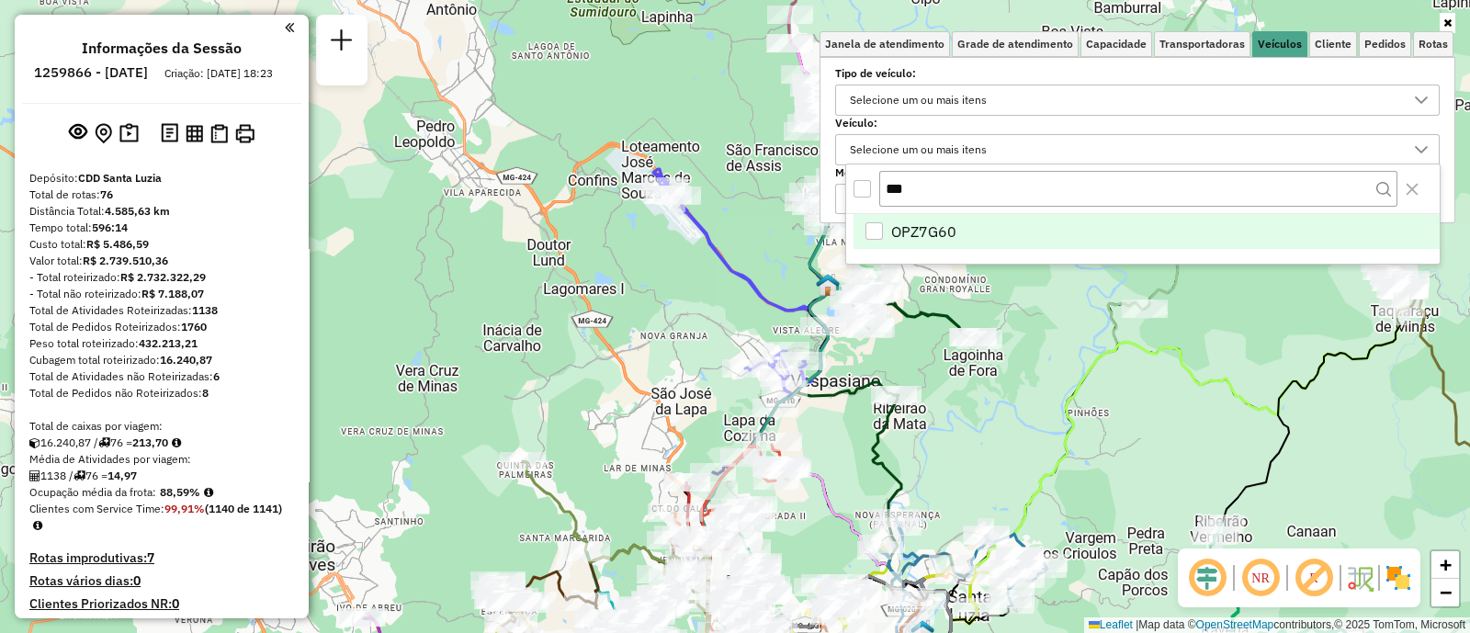
click at [590, 363] on div "Janela de atendimento Grade de atendimento Capacidade Transportadoras Veículos …" at bounding box center [735, 316] width 1470 height 633
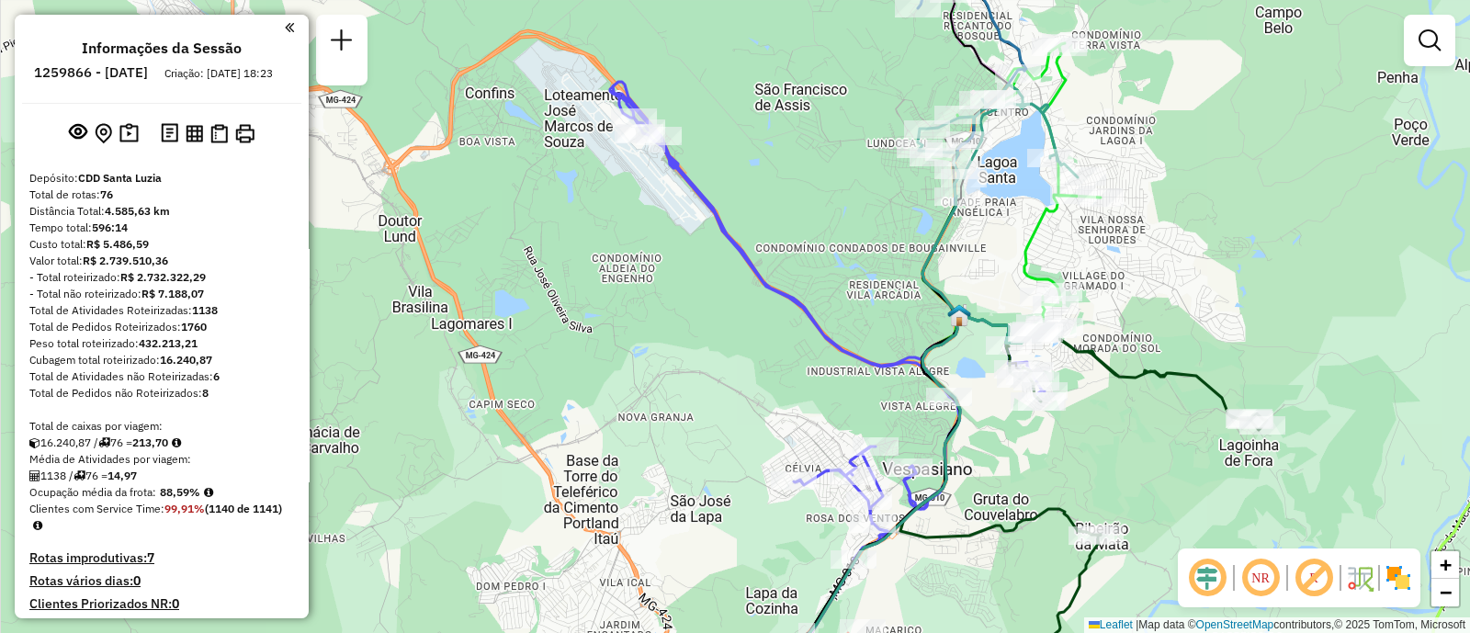
drag, startPoint x: 611, startPoint y: 380, endPoint x: 627, endPoint y: 223, distance: 157.9
click at [617, 308] on div "Janela de atendimento Grade de atendimento Capacidade Transportadoras Veículos …" at bounding box center [735, 316] width 1470 height 633
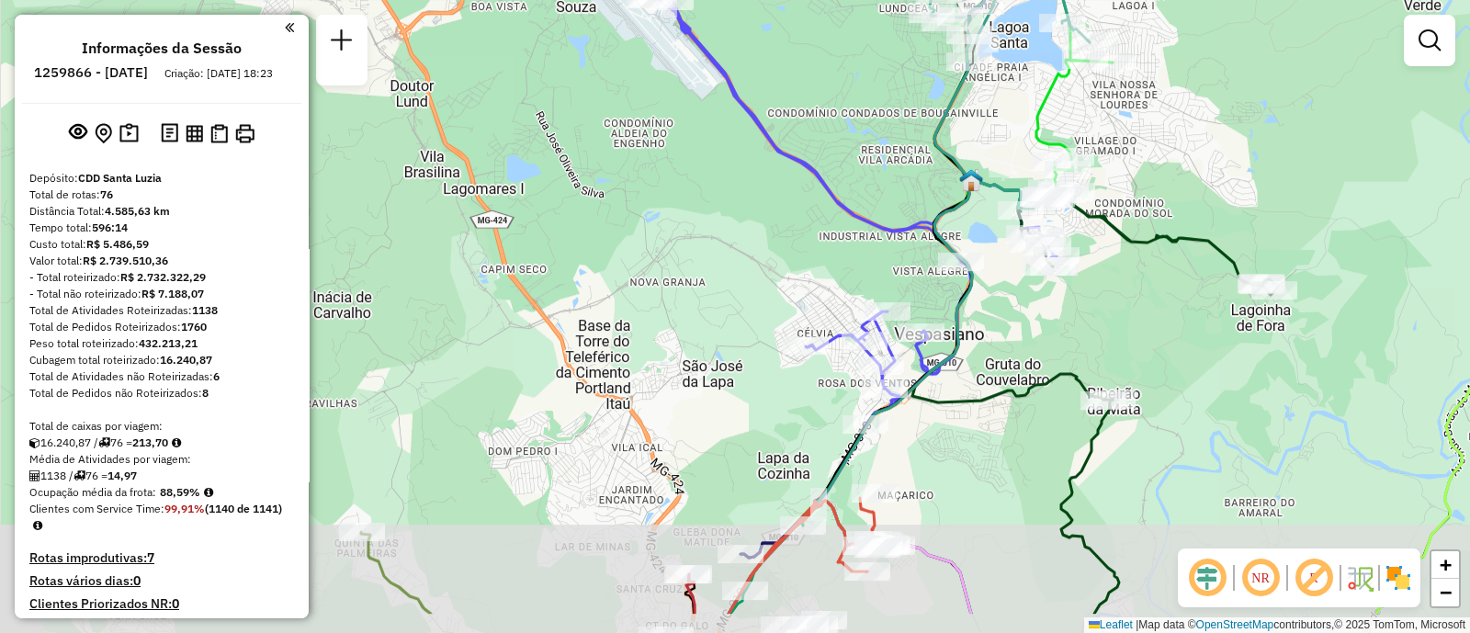
drag, startPoint x: 627, startPoint y: 223, endPoint x: 644, endPoint y: 162, distance: 64.0
click at [644, 162] on div "Janela de atendimento Grade de atendimento Capacidade Transportadoras Veículos …" at bounding box center [735, 316] width 1470 height 633
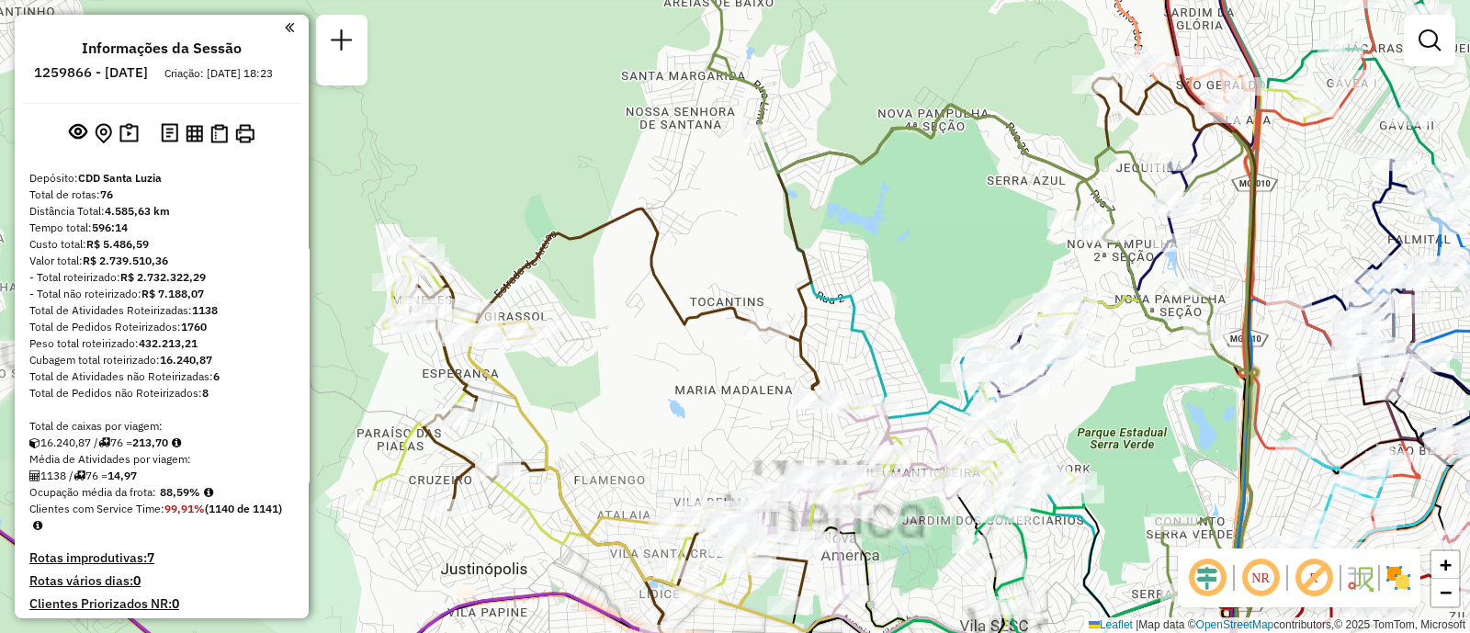
drag, startPoint x: 666, startPoint y: 179, endPoint x: 686, endPoint y: 415, distance: 237.0
click at [691, 402] on div "Janela de atendimento Grade de atendimento Capacidade Transportadoras Veículos …" at bounding box center [735, 316] width 1470 height 633
click at [686, 415] on div "Janela de atendimento Grade de atendimento Capacidade Transportadoras Veículos …" at bounding box center [735, 316] width 1470 height 633
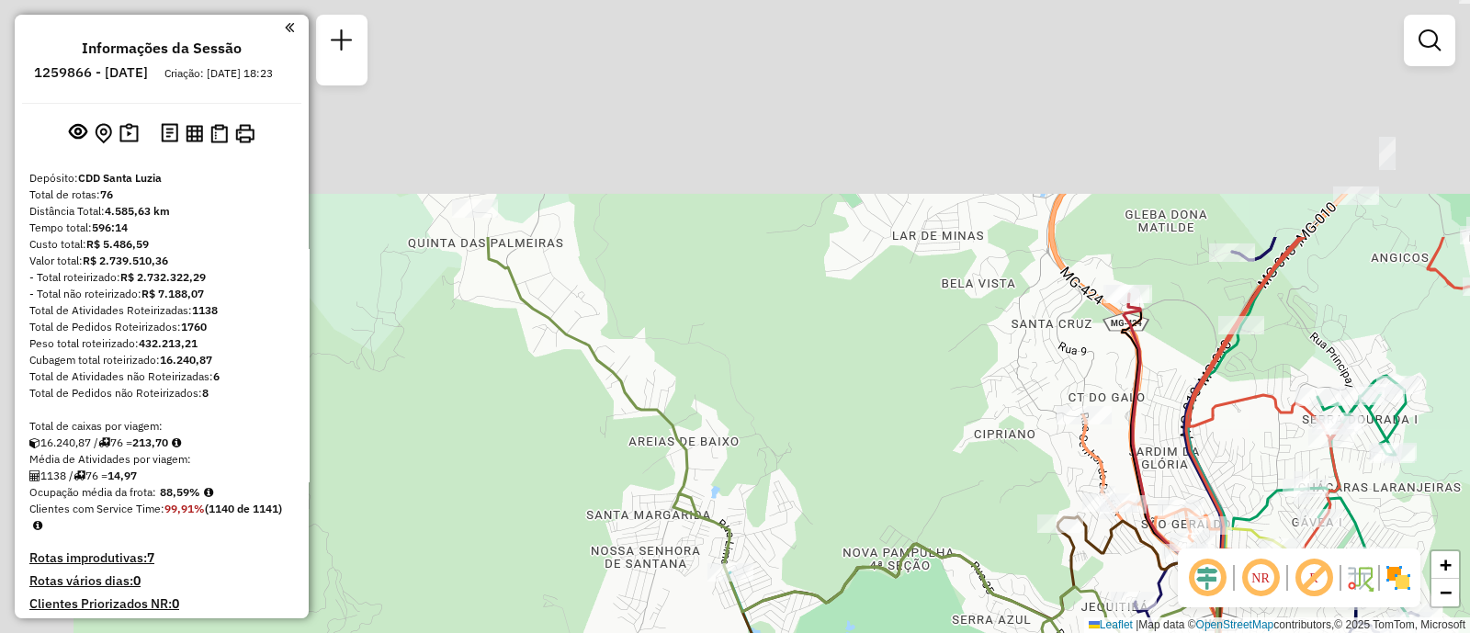
drag, startPoint x: 489, startPoint y: 267, endPoint x: 659, endPoint y: 566, distance: 344.5
click at [659, 566] on div "Janela de atendimento Grade de atendimento Capacidade Transportadoras Veículos …" at bounding box center [735, 316] width 1470 height 633
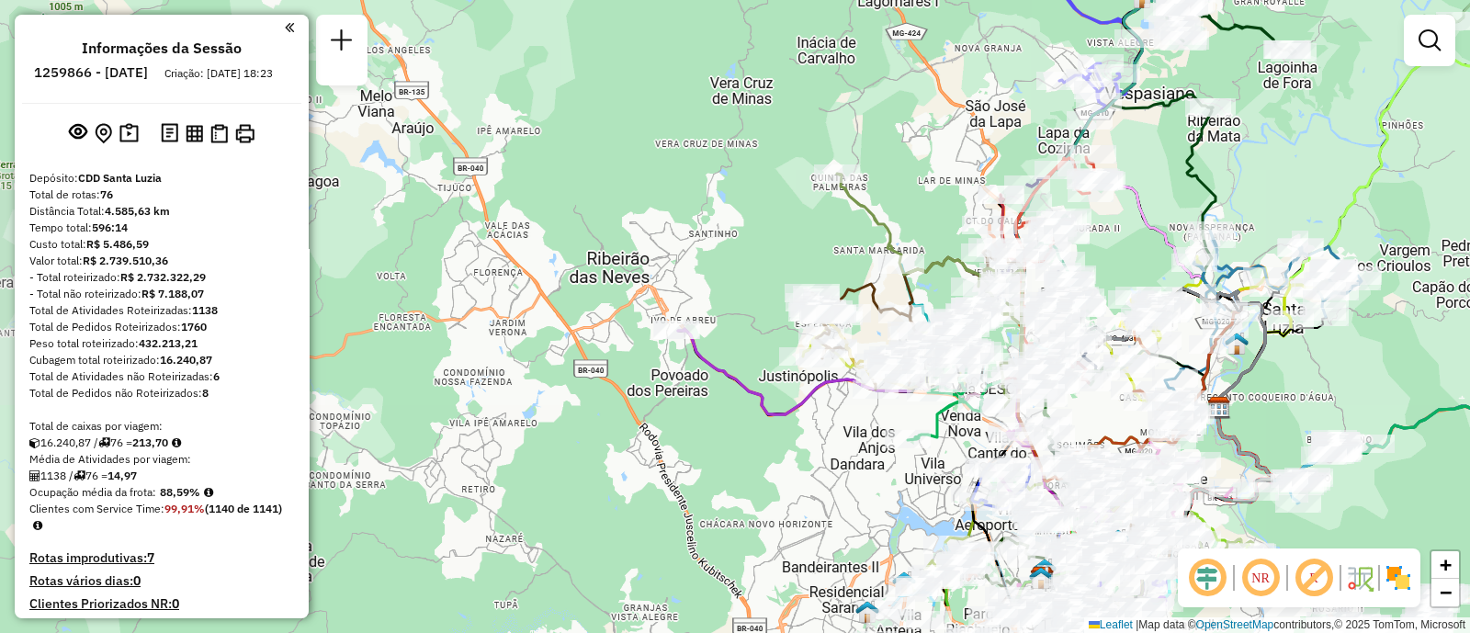
drag, startPoint x: 489, startPoint y: 516, endPoint x: 757, endPoint y: 426, distance: 283.1
click at [757, 426] on div "Janela de atendimento Grade de atendimento Capacidade Transportadoras Veículos …" at bounding box center [735, 316] width 1470 height 633
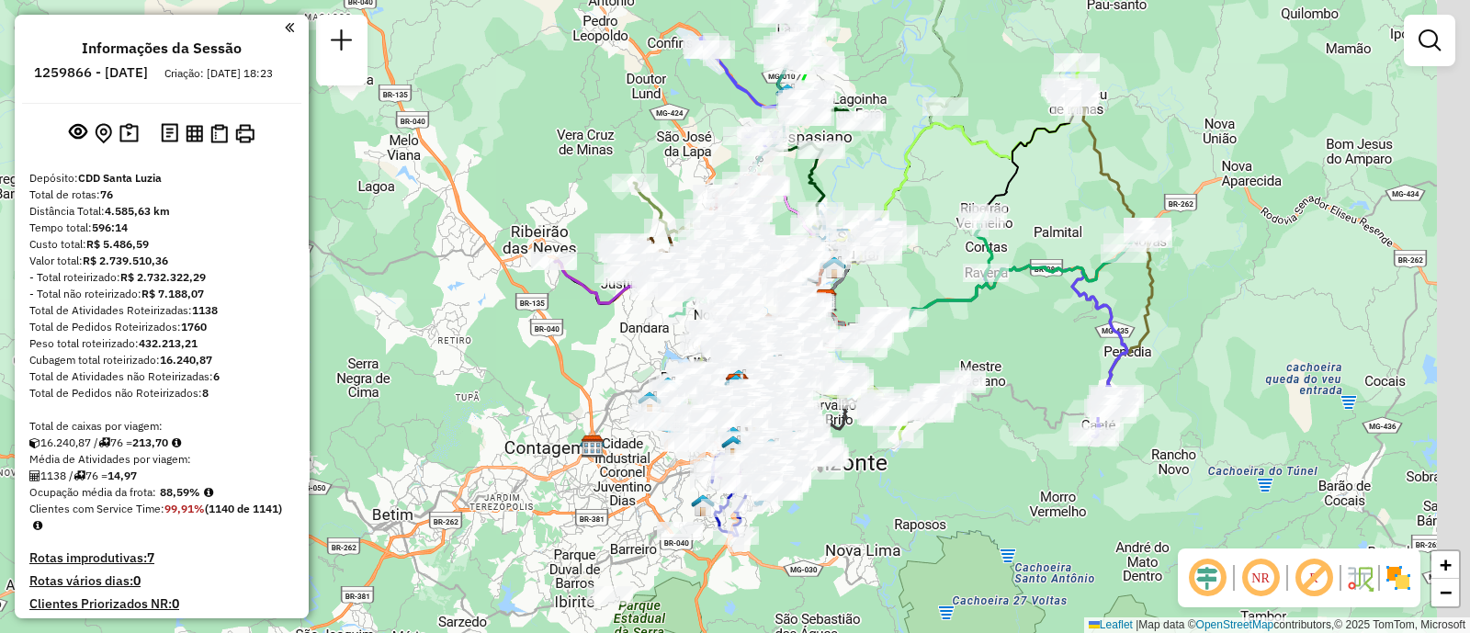
drag, startPoint x: 708, startPoint y: 450, endPoint x: 565, endPoint y: 367, distance: 165.2
click at [565, 367] on div "Janela de atendimento Grade de atendimento Capacidade Transportadoras Veículos …" at bounding box center [735, 316] width 1470 height 633
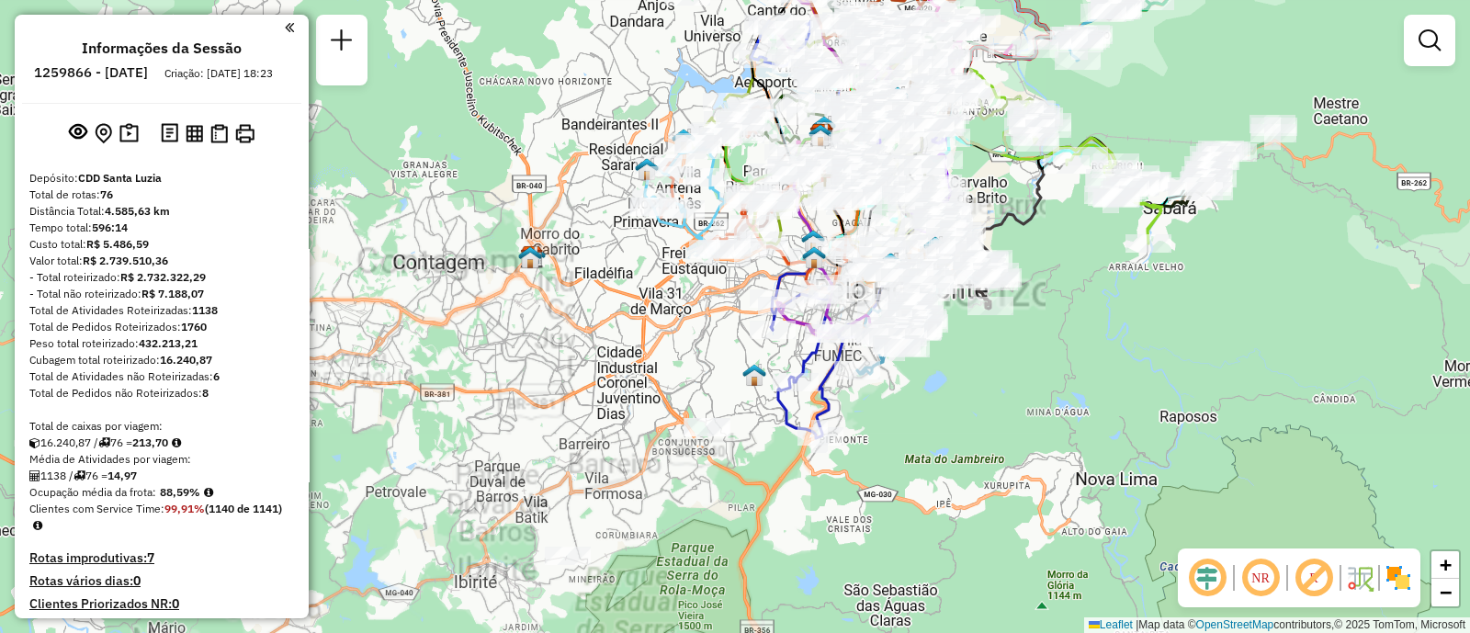
drag, startPoint x: 680, startPoint y: 568, endPoint x: 730, endPoint y: 472, distance: 107.7
click at [730, 472] on div "Janela de atendimento Grade de atendimento Capacidade Transportadoras Veículos …" at bounding box center [735, 316] width 1470 height 633
